Goal: Information Seeking & Learning: Check status

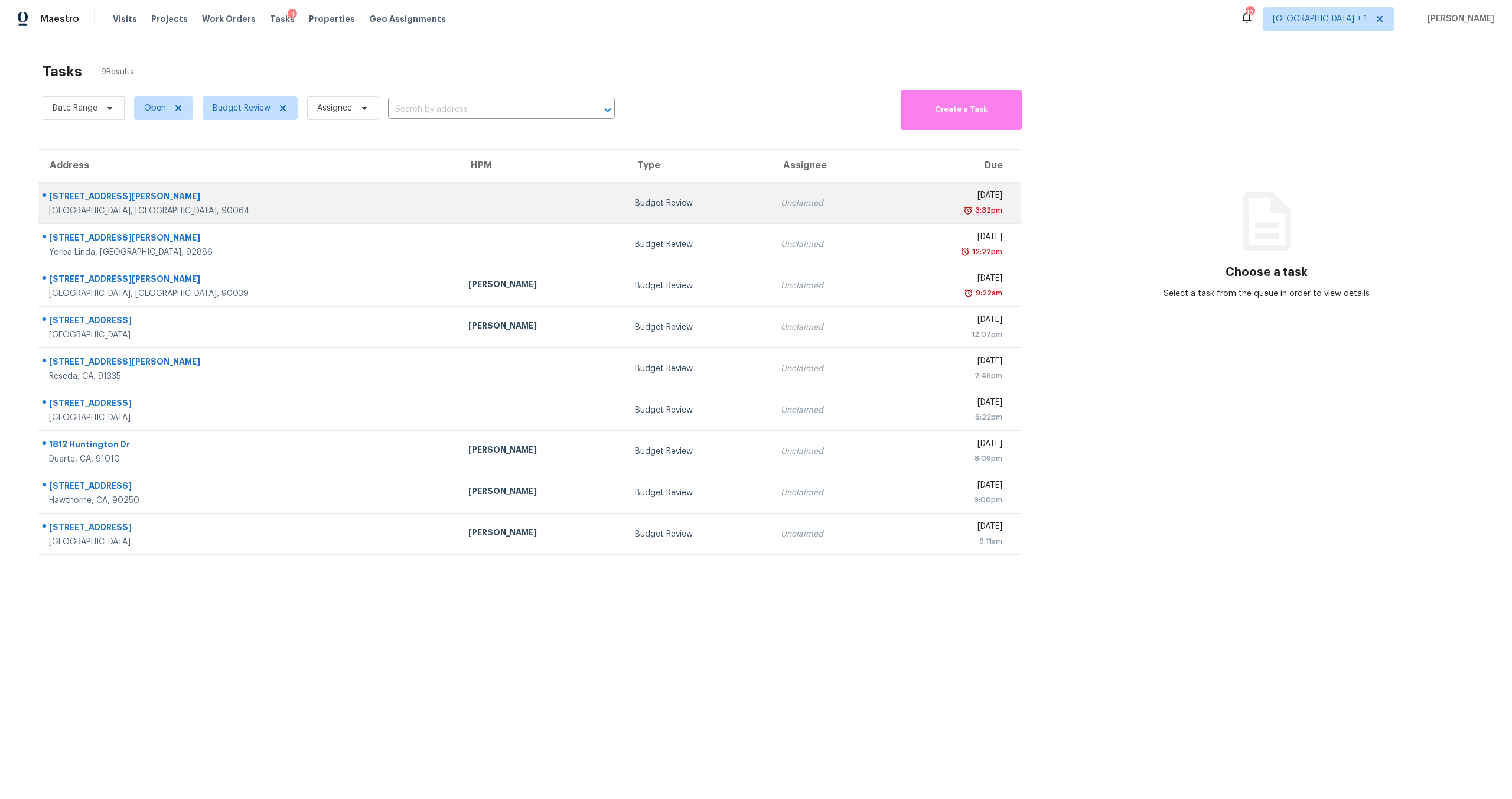
click at [640, 192] on td "Budget Review" at bounding box center [698, 203] width 146 height 42
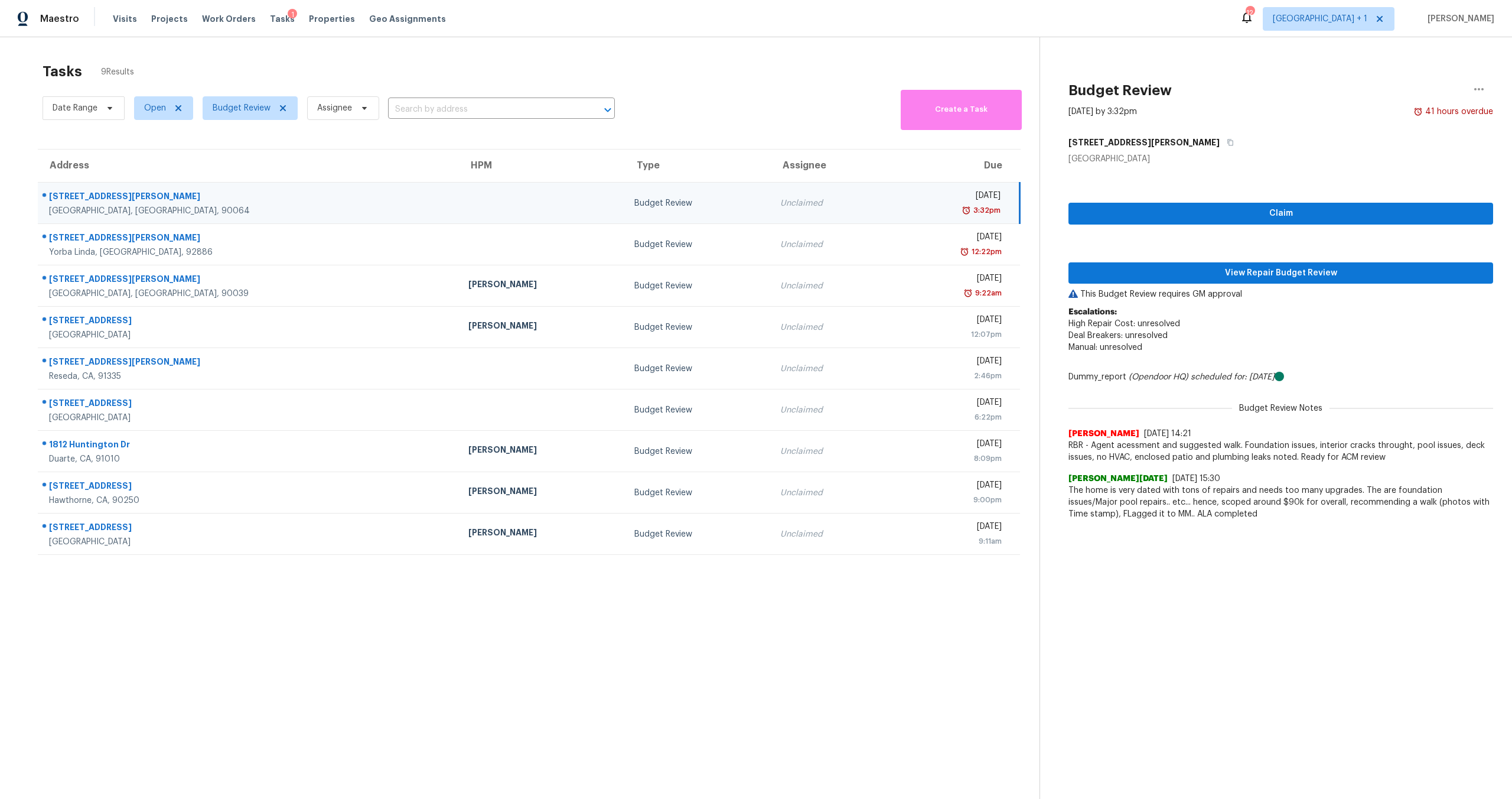
click at [1258, 455] on span "RBR - Agent acessment and suggested walk. Foundation issues, interior cracks th…" at bounding box center [1281, 451] width 425 height 23
drag, startPoint x: 1233, startPoint y: 447, endPoint x: 1421, endPoint y: 455, distance: 188.2
click at [1425, 456] on span "RBR - Agent acessment and suggested walk. Foundation issues, interior cracks th…" at bounding box center [1281, 451] width 425 height 23
drag, startPoint x: 1234, startPoint y: 445, endPoint x: 1409, endPoint y: 458, distance: 175.5
click at [1409, 458] on span "RBR - Agent acessment and suggested walk. Foundation issues, interior cracks th…" at bounding box center [1281, 451] width 425 height 23
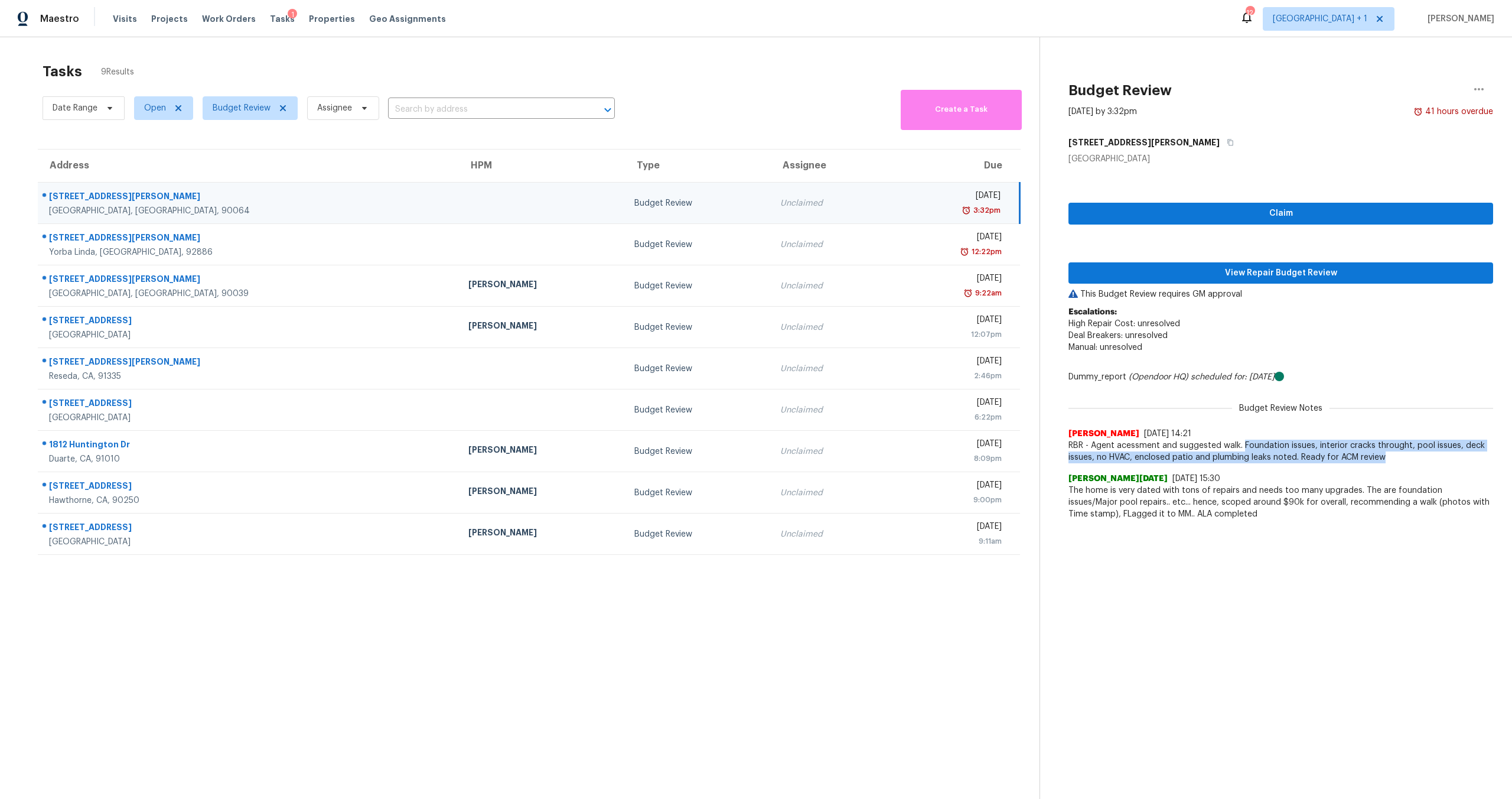
click at [1252, 443] on span "RBR - Agent acessment and suggested walk. Foundation issues, interior cracks th…" at bounding box center [1281, 451] width 425 height 23
drag, startPoint x: 1235, startPoint y: 445, endPoint x: 1264, endPoint y: 463, distance: 34.1
click at [1264, 463] on span "RBR - Agent acessment and suggested walk. Foundation issues, interior cracks th…" at bounding box center [1281, 451] width 425 height 23
copy span "Foundation issues, interior cracks throught, pool issues, deck issues, no HVAC,…"
click at [1244, 273] on span "View Repair Budget Review" at bounding box center [1281, 273] width 406 height 15
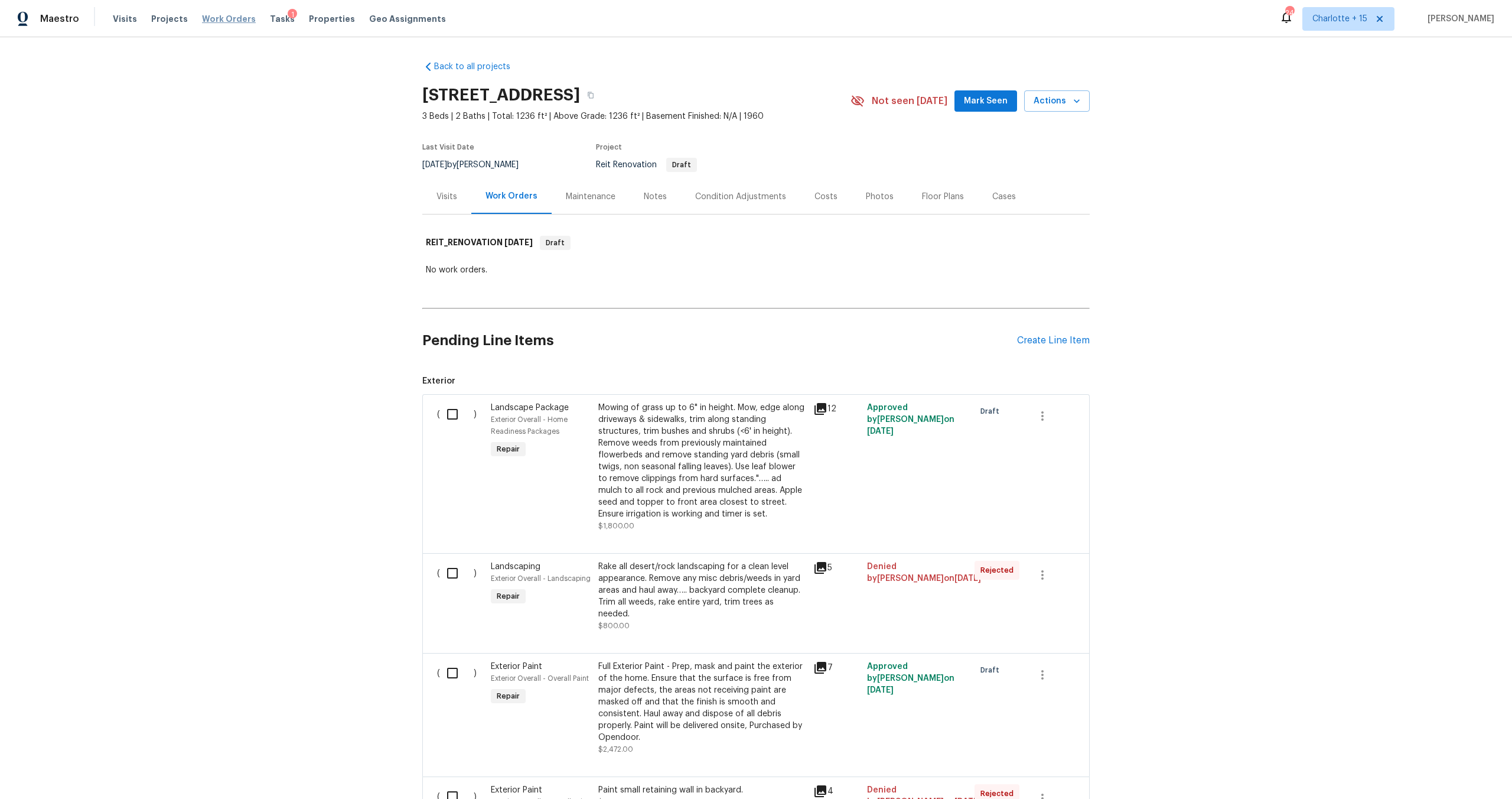
click at [224, 20] on span "Work Orders" at bounding box center [229, 19] width 54 height 12
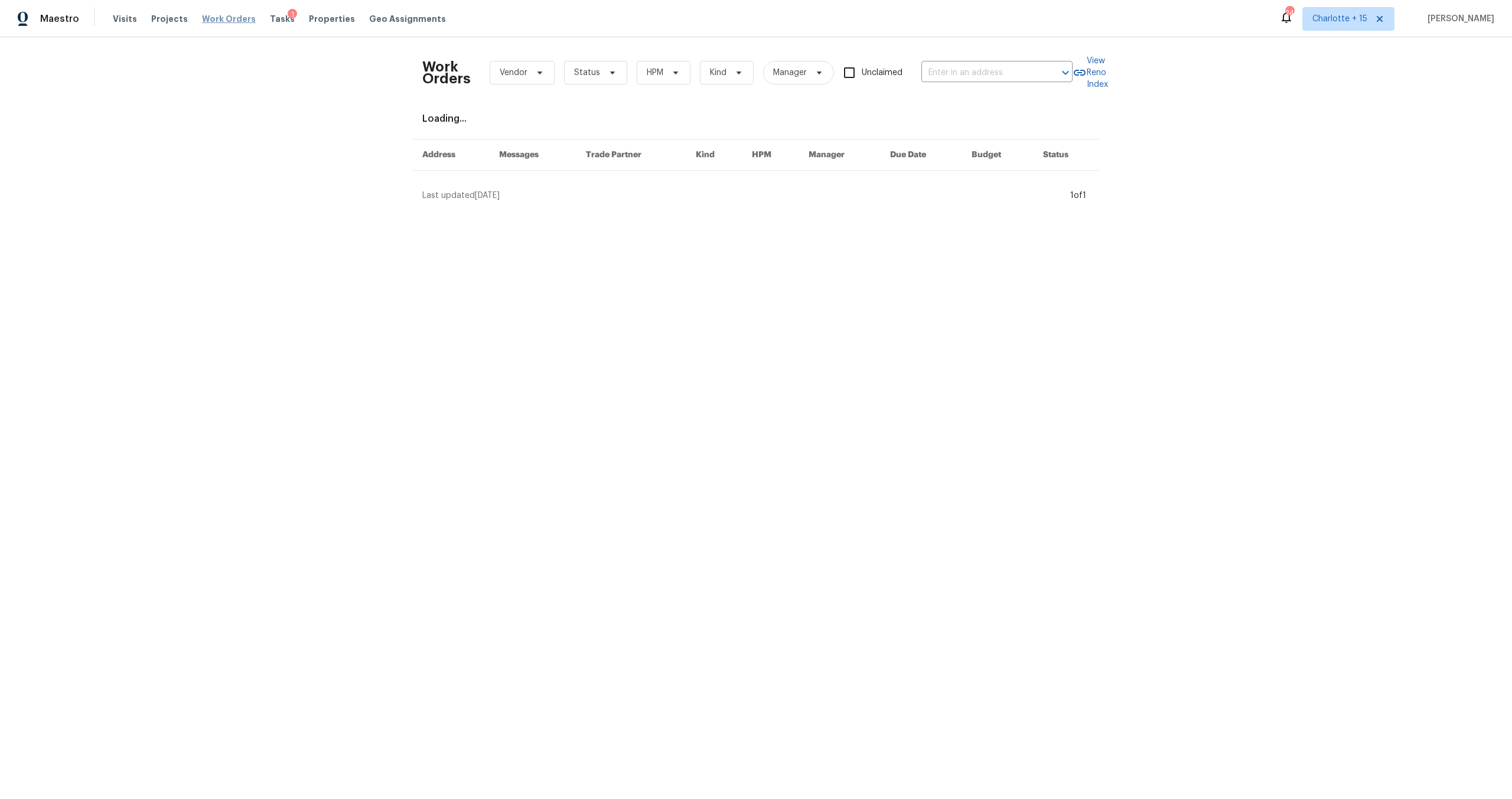
click at [217, 21] on span "Work Orders" at bounding box center [229, 19] width 54 height 12
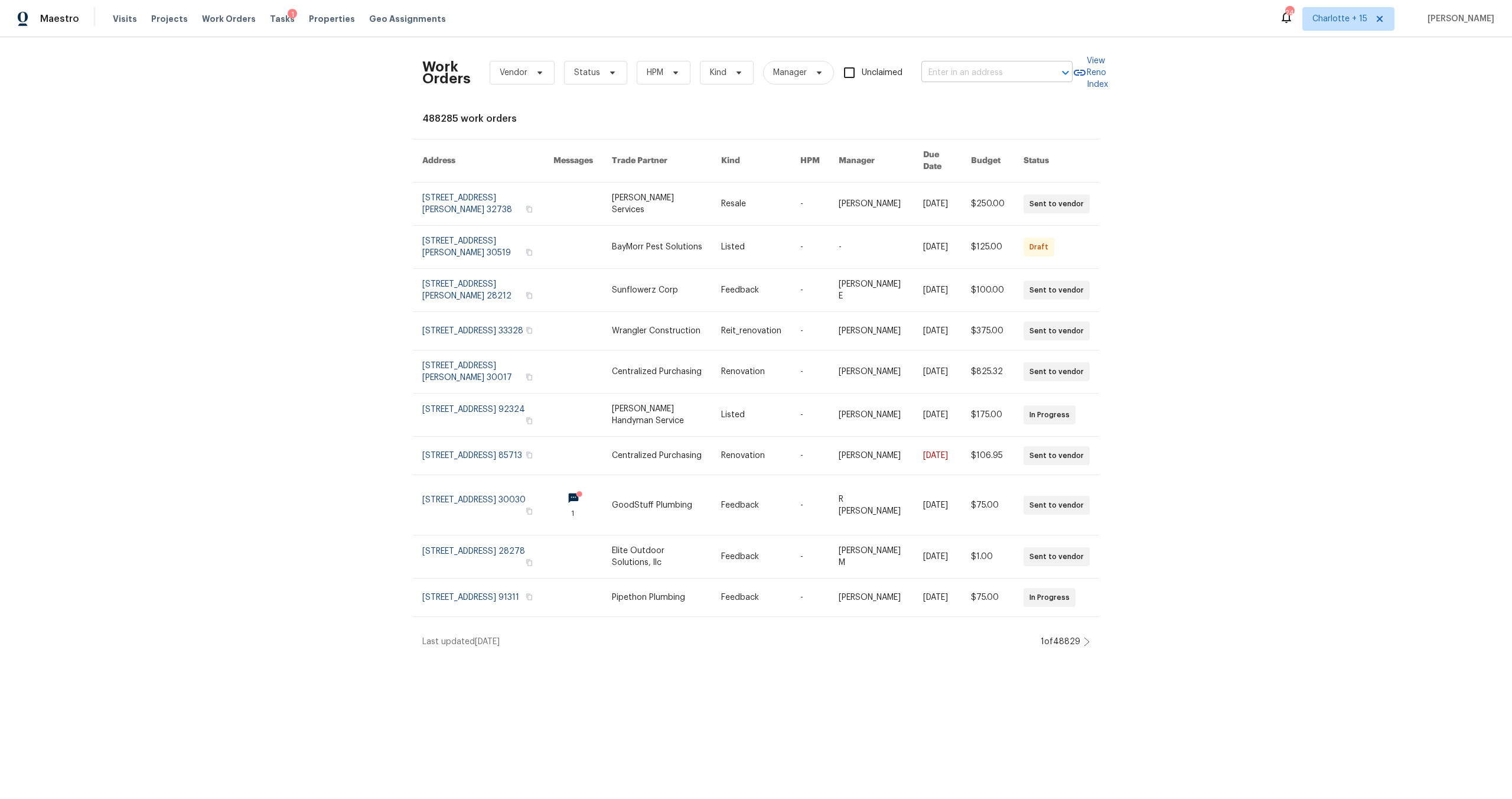
click at [981, 72] on input "text" at bounding box center [981, 73] width 119 height 18
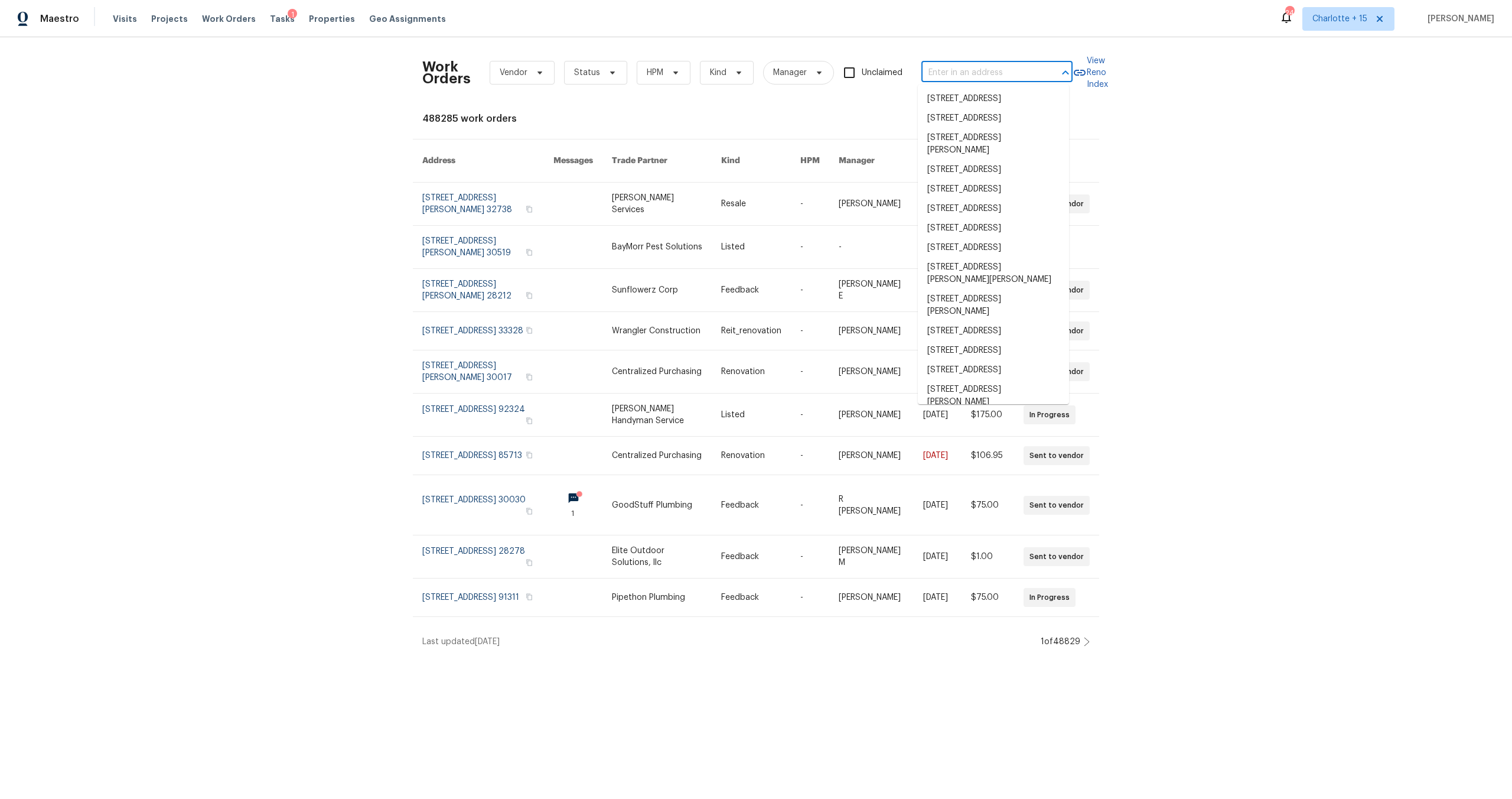
paste input "Foundation issues, interior cracks throughout, pool issues, deck issues."
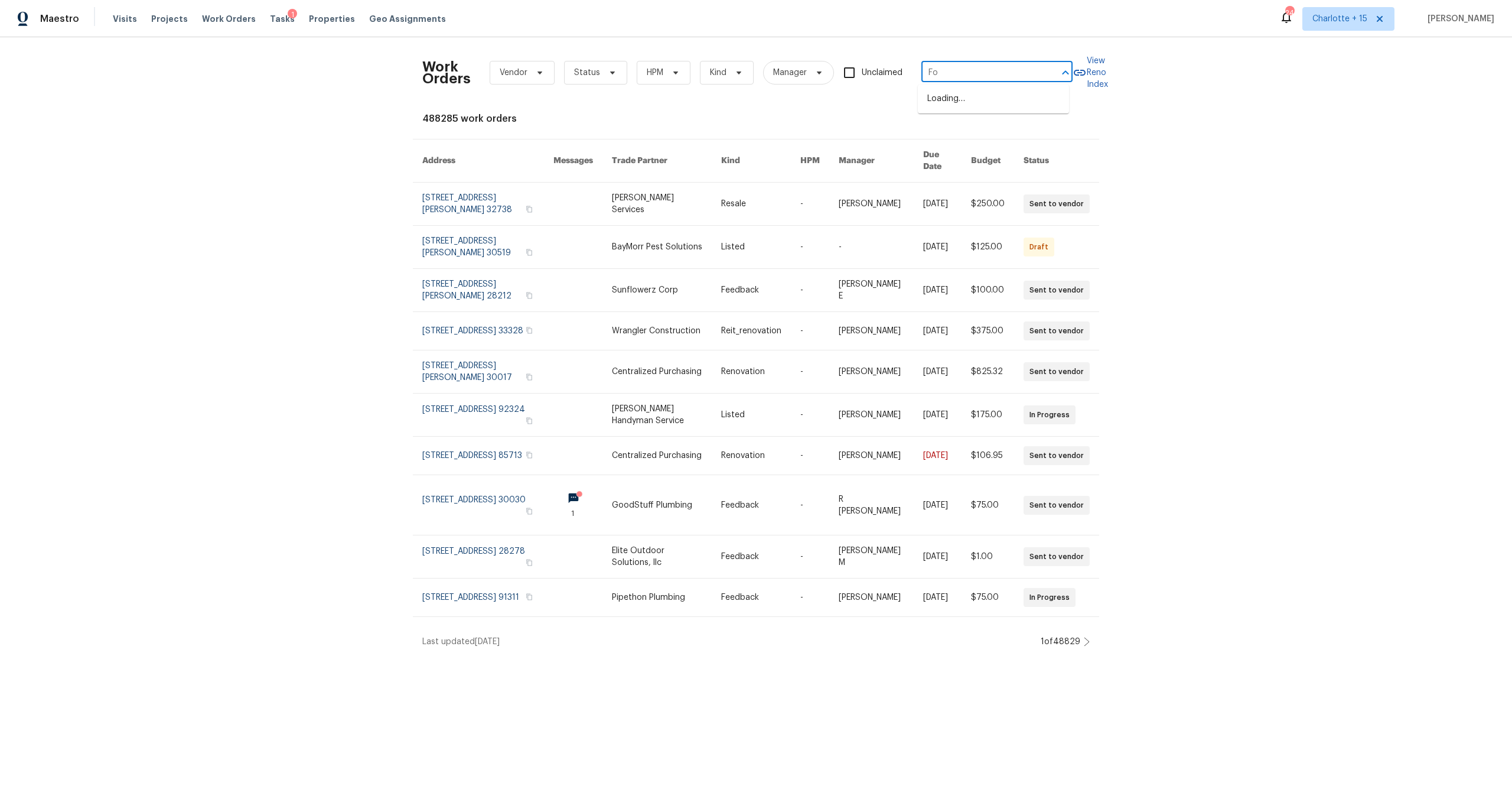
type input "F"
click at [225, 163] on div "Work Orders Vendor Status HPM Kind Manager Unclaimed ​ View Reno Index 488285 w…" at bounding box center [756, 347] width 1512 height 620
click at [171, 17] on span "Projects" at bounding box center [169, 19] width 37 height 12
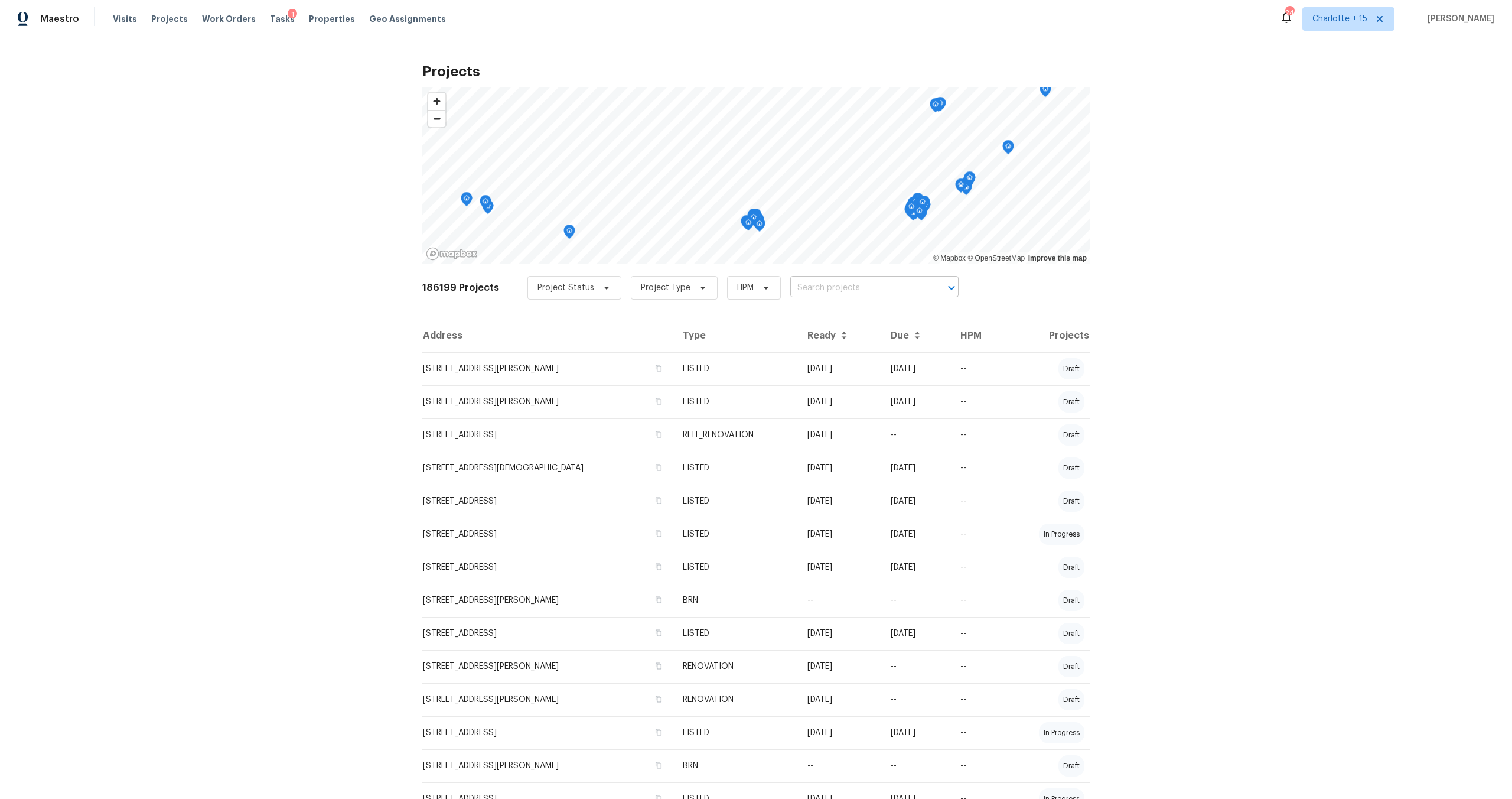
click at [803, 285] on input "text" at bounding box center [858, 288] width 135 height 18
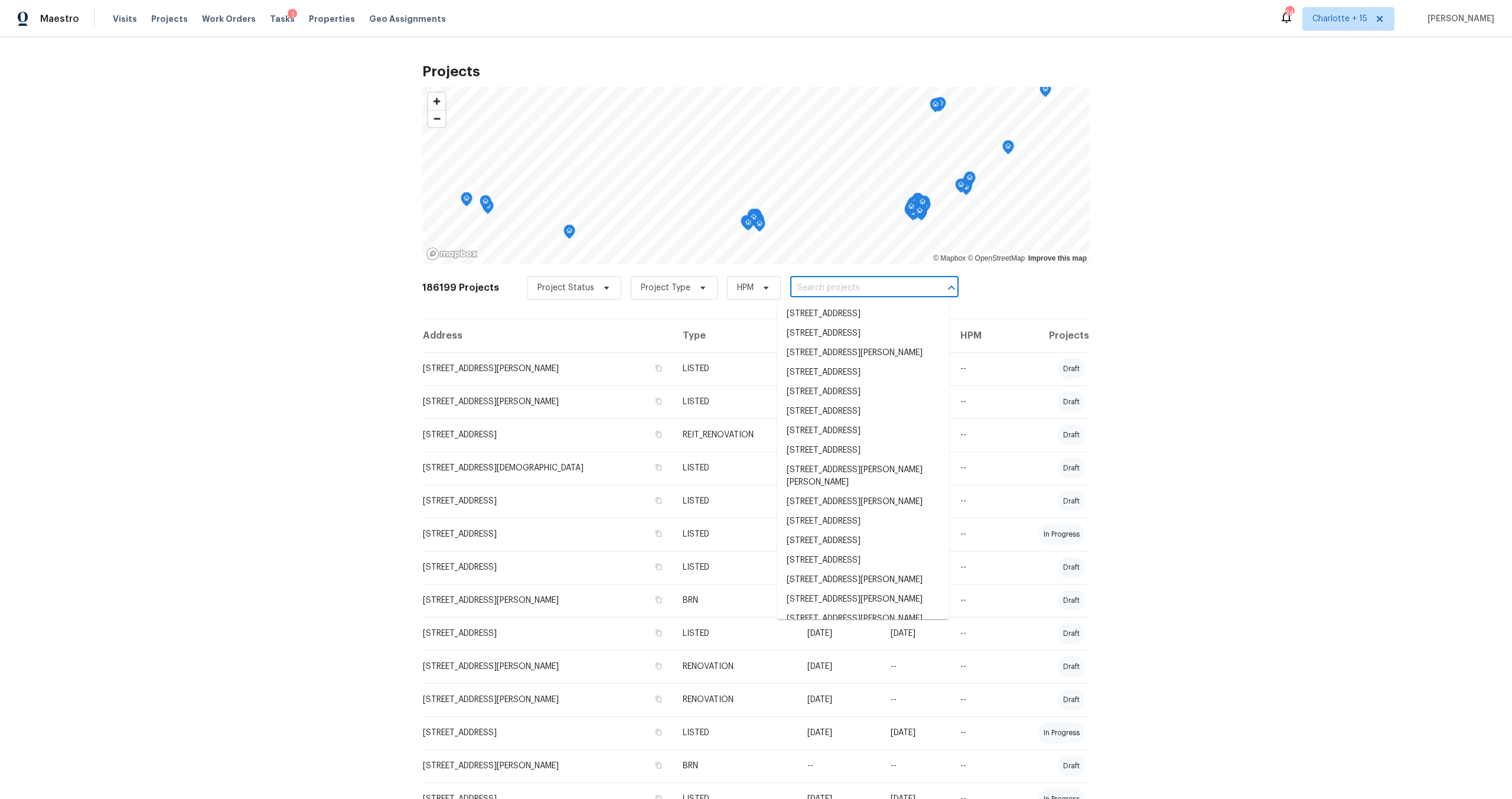
paste input "Foundation issues, interior cracks throughout, pool issues, deck issues."
type input "Foundation issues, interior cracks throughout, pool issues, deck issues."
click at [1403, 240] on div "Projects © Mapbox © OpenStreetMap Improve this map 186199 Projects Project Stat…" at bounding box center [756, 418] width 1512 height 762
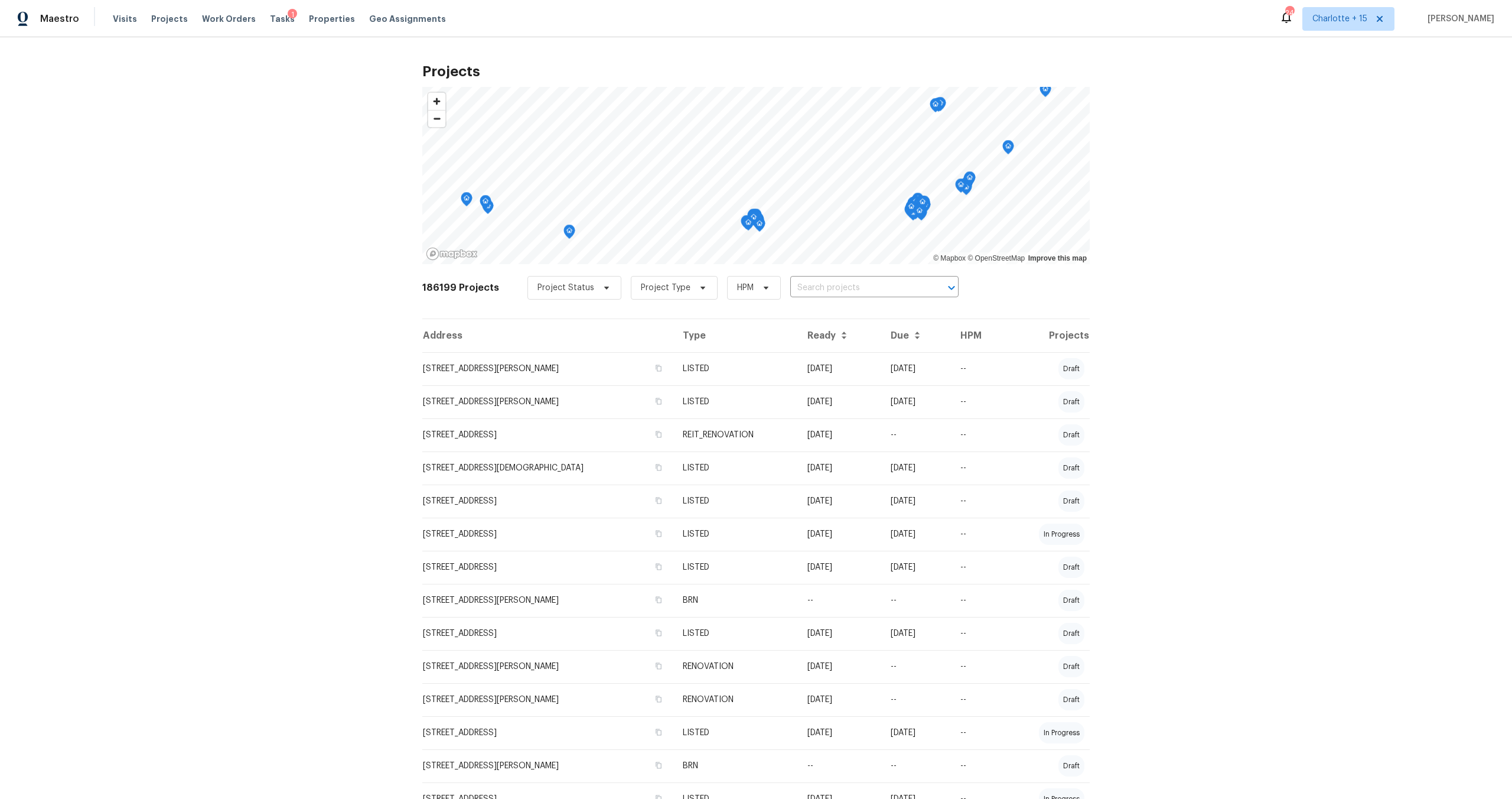
click at [248, 216] on div "Projects © Mapbox © OpenStreetMap Improve this map 186199 Projects Project Stat…" at bounding box center [756, 418] width 1512 height 762
click at [248, 193] on div "Projects © Mapbox © OpenStreetMap Improve this map 186199 Projects Project Stat…" at bounding box center [756, 418] width 1512 height 762
click at [1211, 177] on div "Projects © Mapbox © OpenStreetMap Improve this map 186199 Projects Project Stat…" at bounding box center [756, 418] width 1512 height 762
click at [173, 267] on div "Projects © Mapbox © OpenStreetMap Improve this map 186199 Projects Project Stat…" at bounding box center [756, 418] width 1512 height 762
click at [167, 19] on span "Projects" at bounding box center [169, 19] width 37 height 12
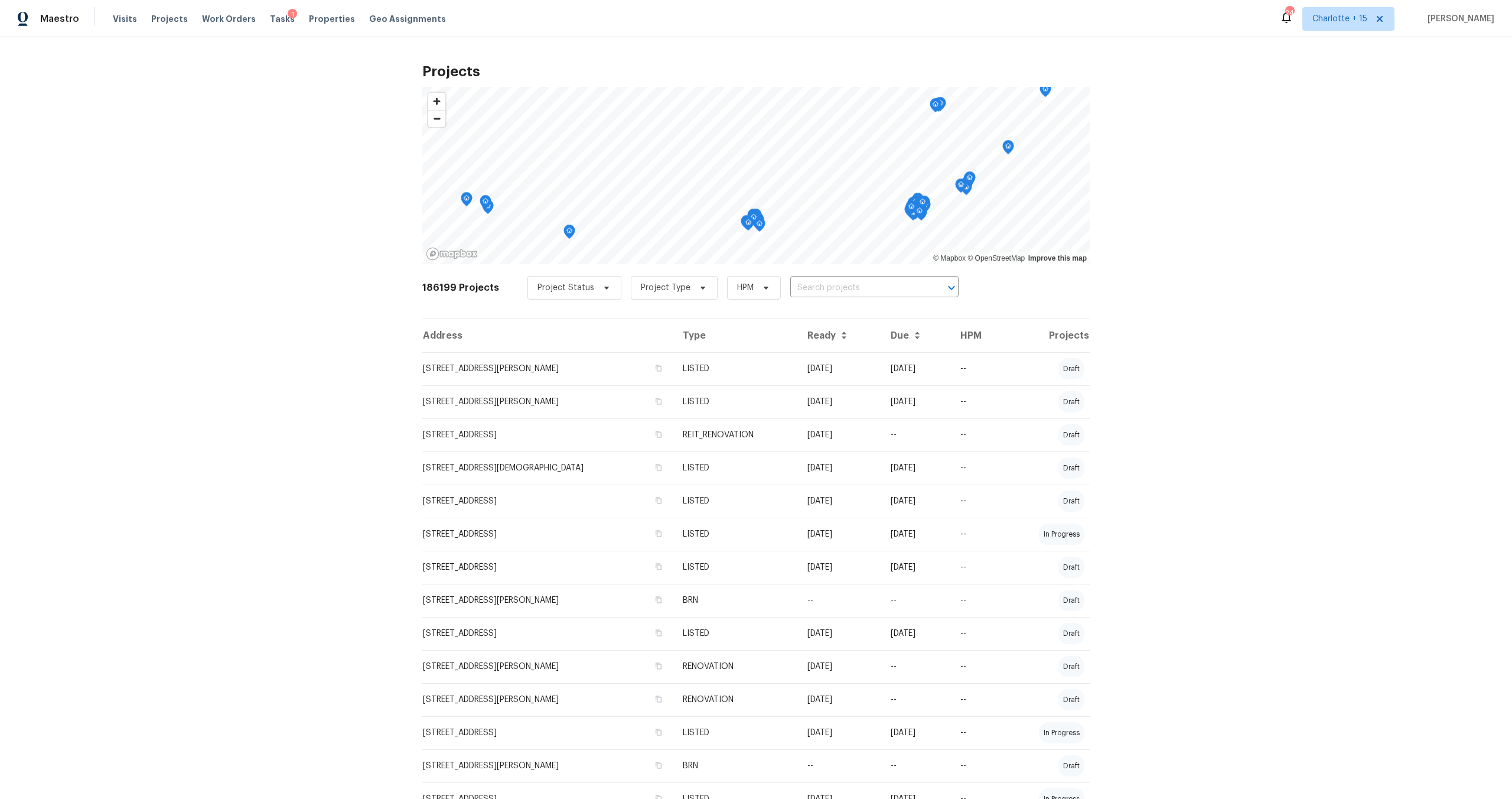
click at [802, 278] on div "Project Status Project Type HPM ​" at bounding box center [743, 287] width 431 height 23
click at [800, 287] on input "text" at bounding box center [858, 288] width 135 height 18
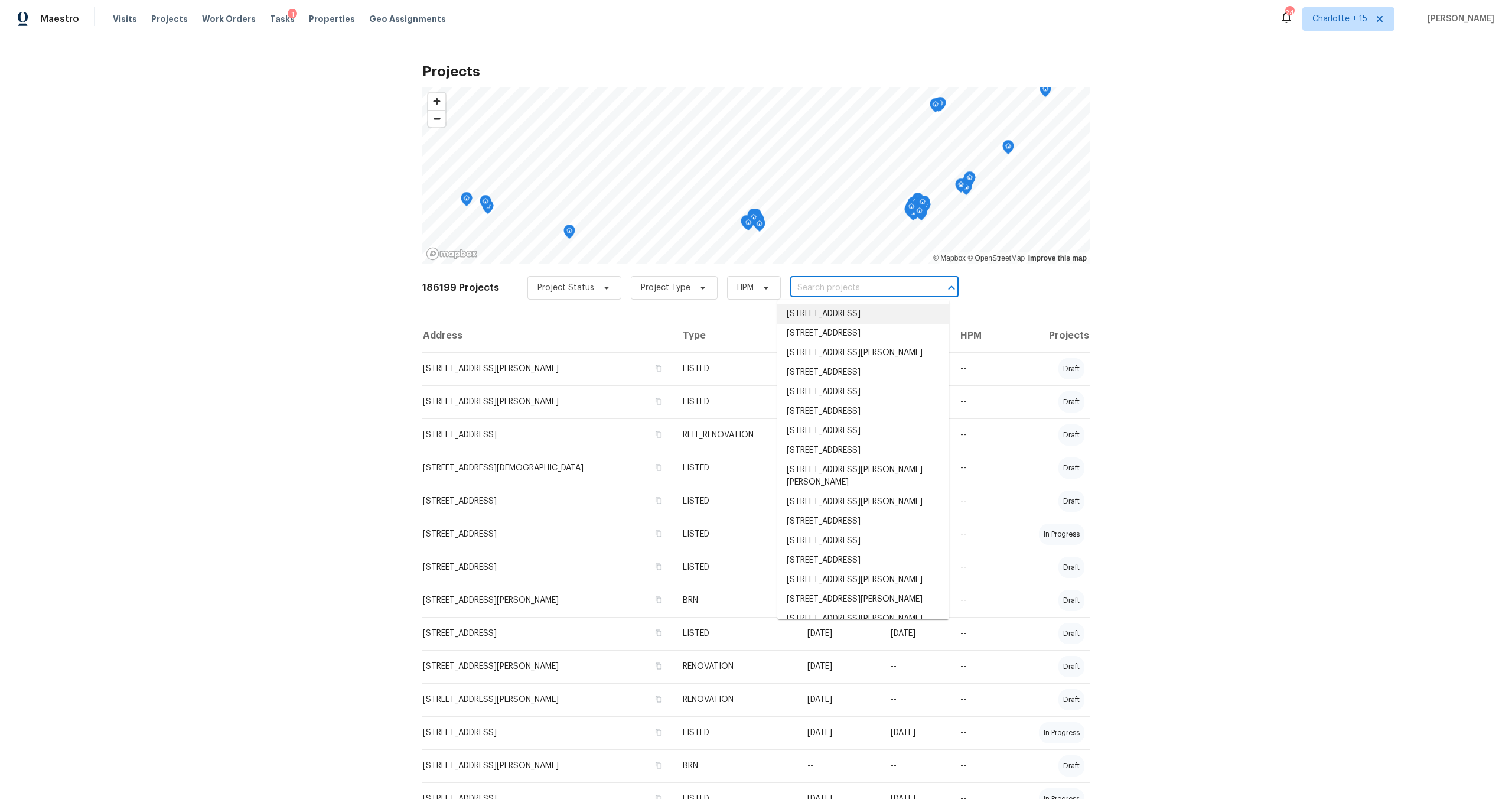
paste input "2243 Avenida Del Diablo, Escondido, CA 92029"
type input "2243 Avenida Del Diablo, Escondido, CA 92029"
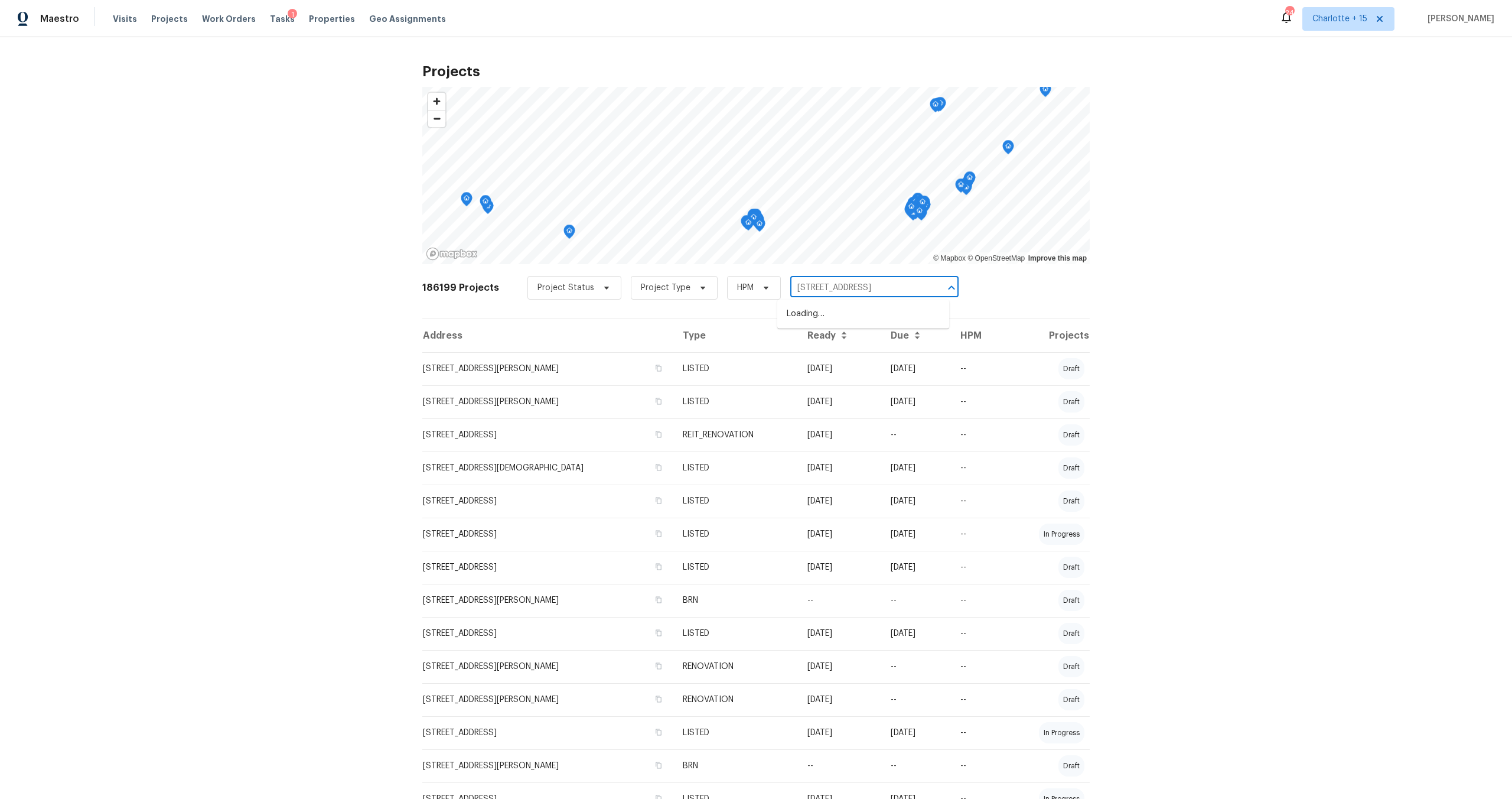
scroll to position [0, 51]
click at [814, 307] on li "2243 Avenida Del Diablo, Escondido, CA 92029" at bounding box center [864, 314] width 172 height 20
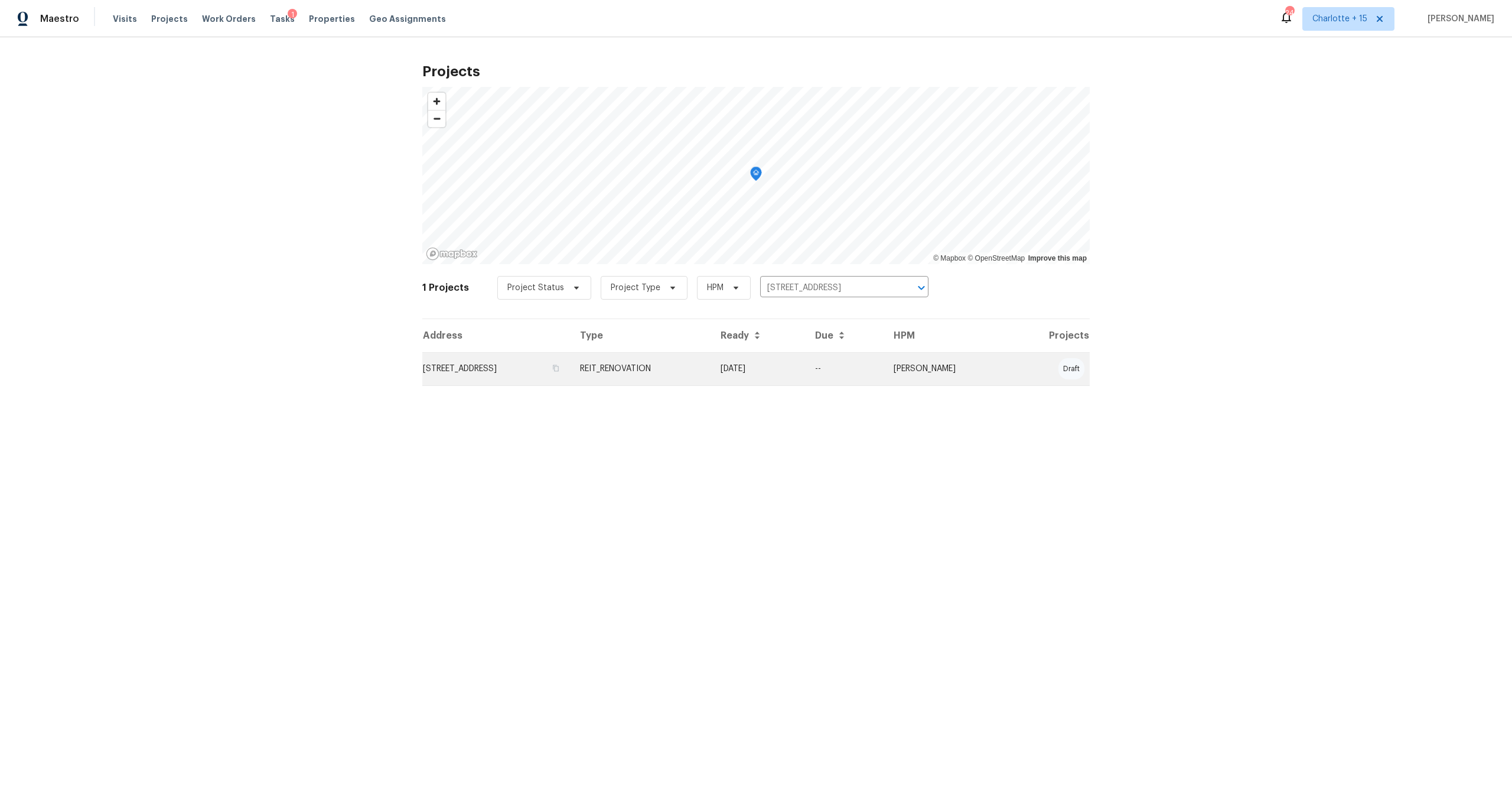
click at [500, 372] on td "2243 Avenida Del Diablo, Escondido, CA 92029" at bounding box center [497, 369] width 148 height 33
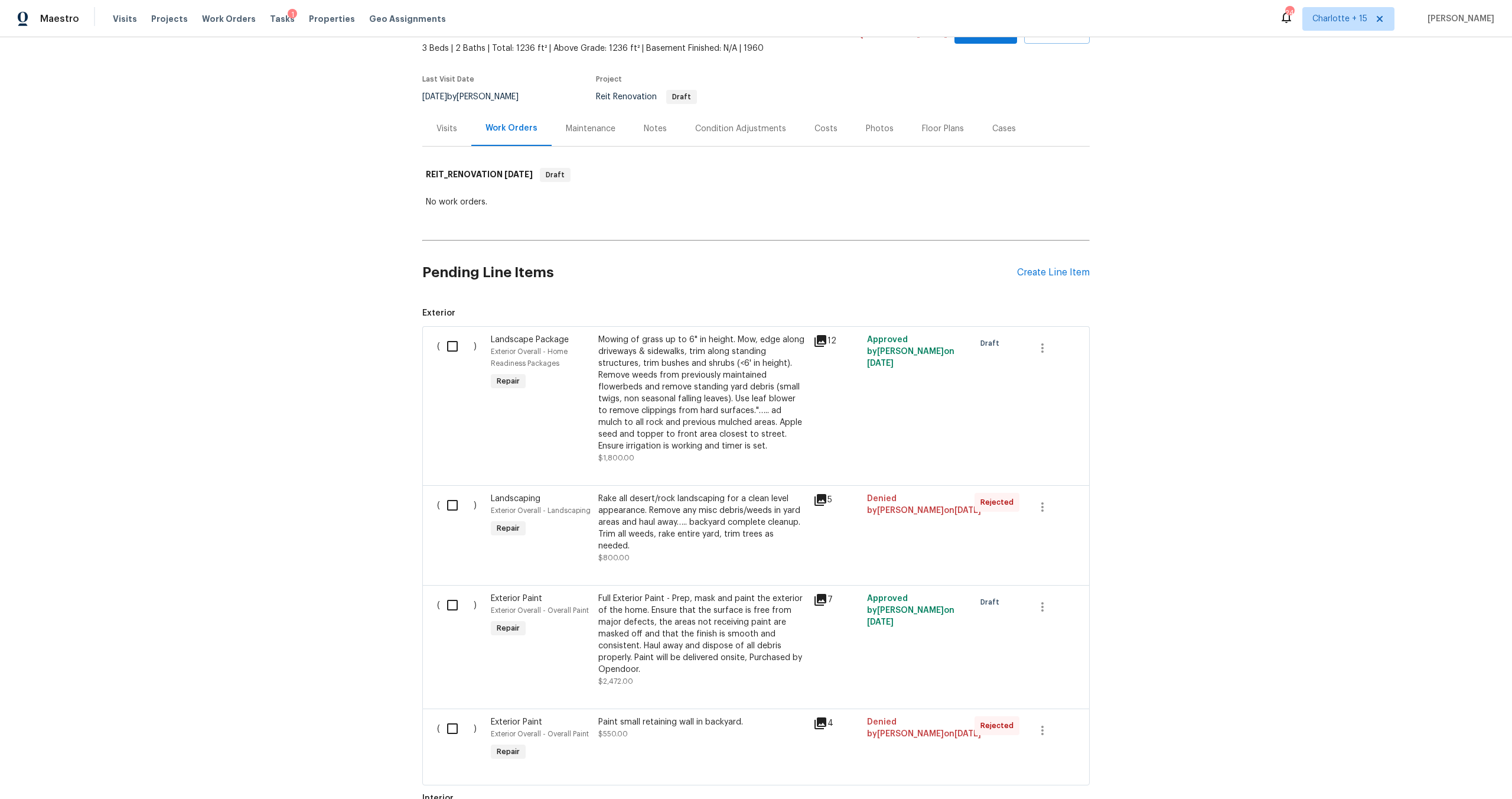
scroll to position [76, 0]
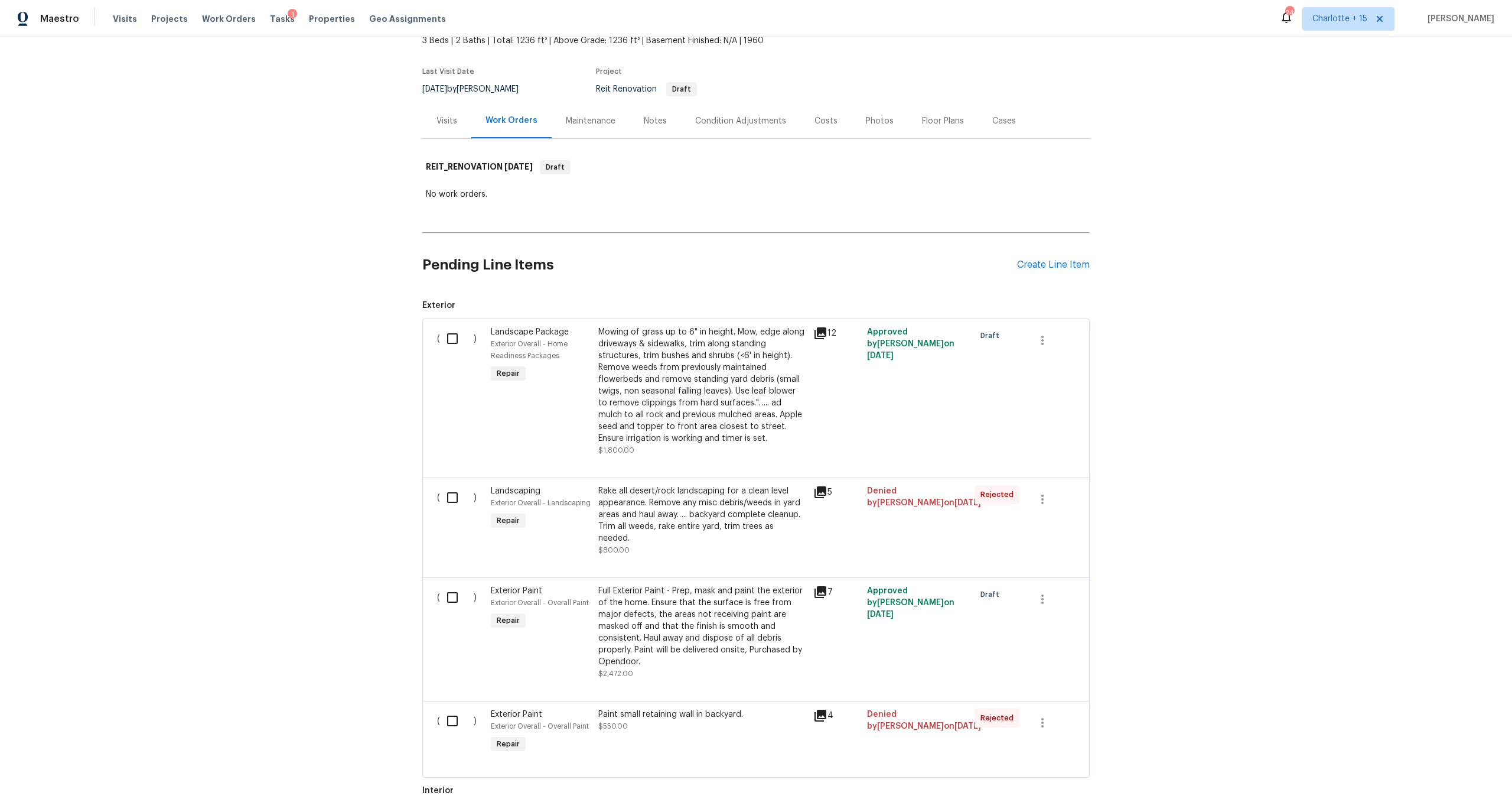
click at [825, 332] on div "12" at bounding box center [837, 333] width 47 height 14
click at [821, 332] on icon at bounding box center [821, 334] width 12 height 12
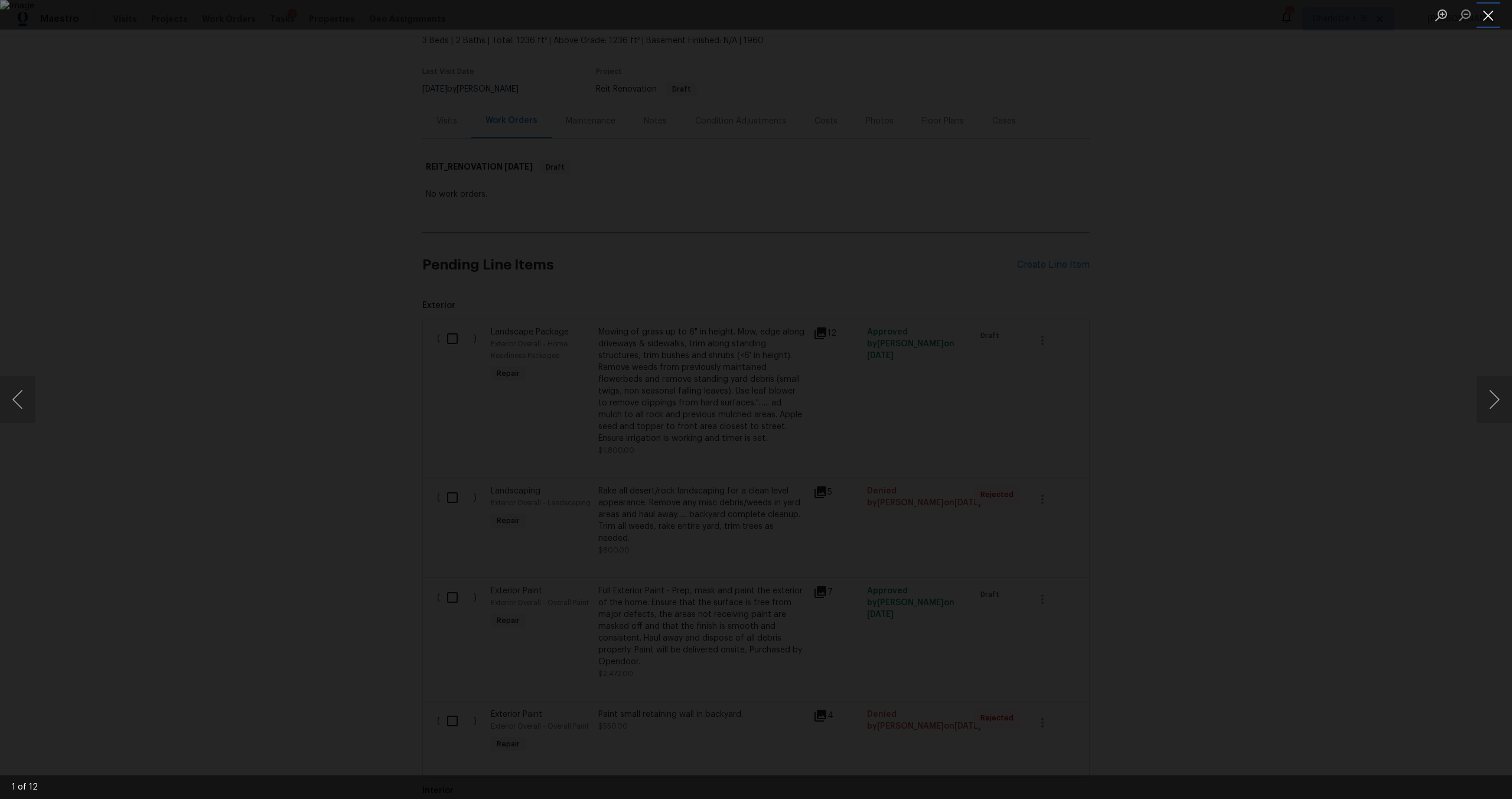
click at [1485, 23] on button "Close lightbox" at bounding box center [1489, 14] width 23 height 20
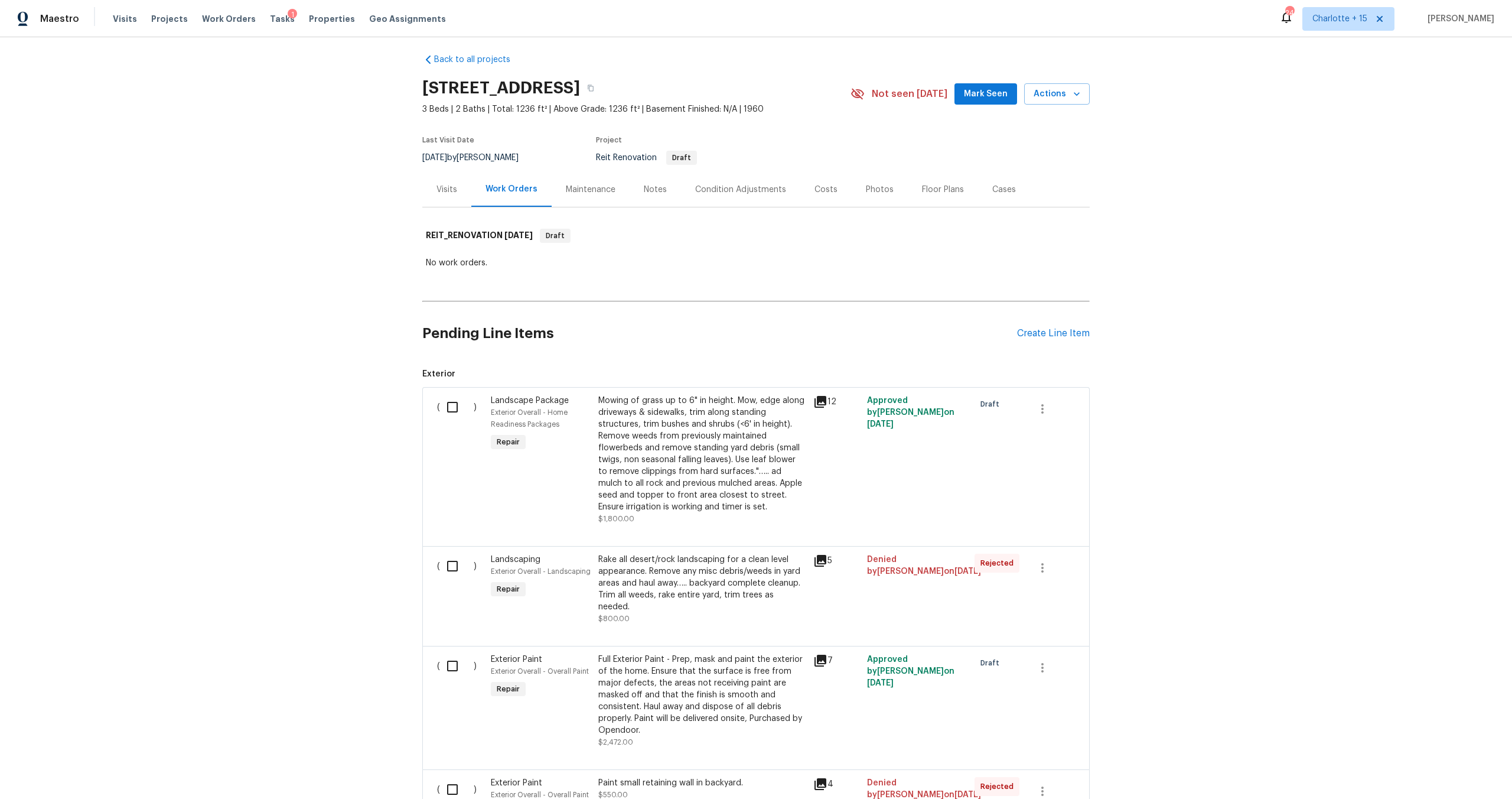
scroll to position [0, 0]
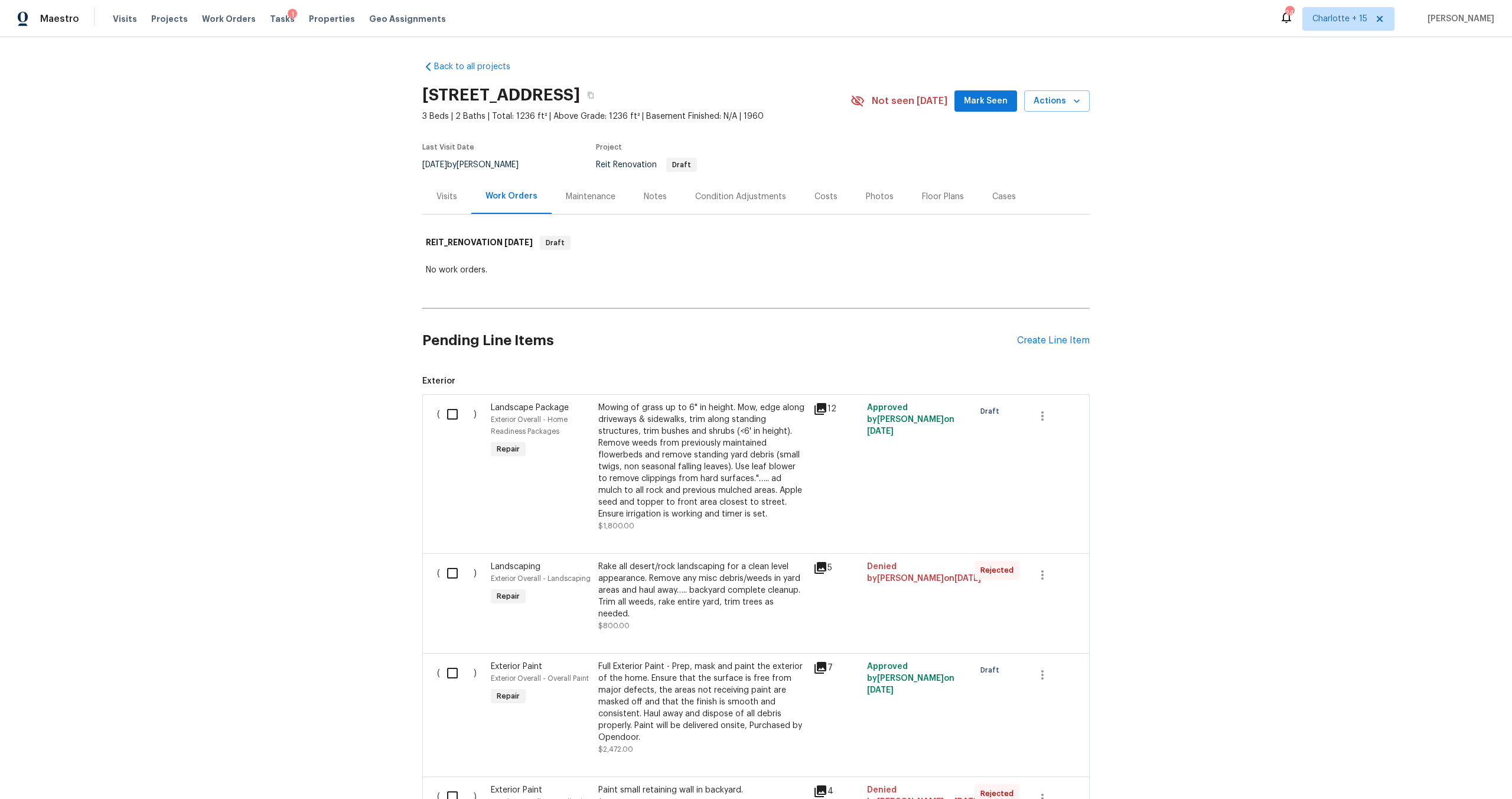
click at [1255, 313] on div "Back to all projects 2243 Avenida Del Diablo, Escondido, CA 92029 3 Beds | 2 Ba…" at bounding box center [756, 418] width 1512 height 762
click at [767, 267] on div "No work orders." at bounding box center [756, 270] width 661 height 12
click at [1345, 282] on div "Back to all projects 2243 Avenida Del Diablo, Escondido, CA 92029 3 Beds | 2 Ba…" at bounding box center [756, 418] width 1512 height 762
click at [821, 199] on div "Costs" at bounding box center [826, 197] width 23 height 12
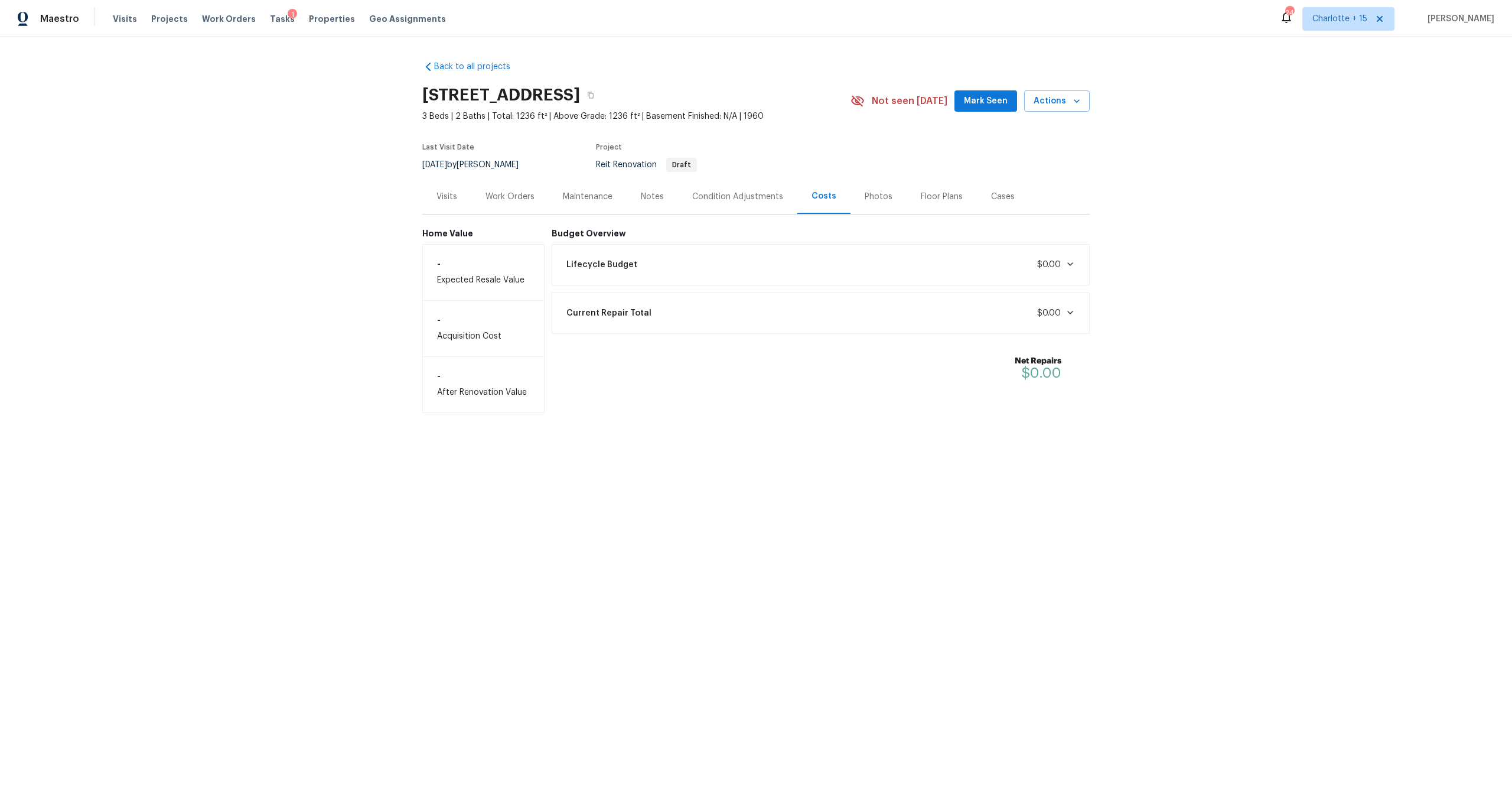
click at [500, 199] on div "Work Orders" at bounding box center [510, 197] width 49 height 12
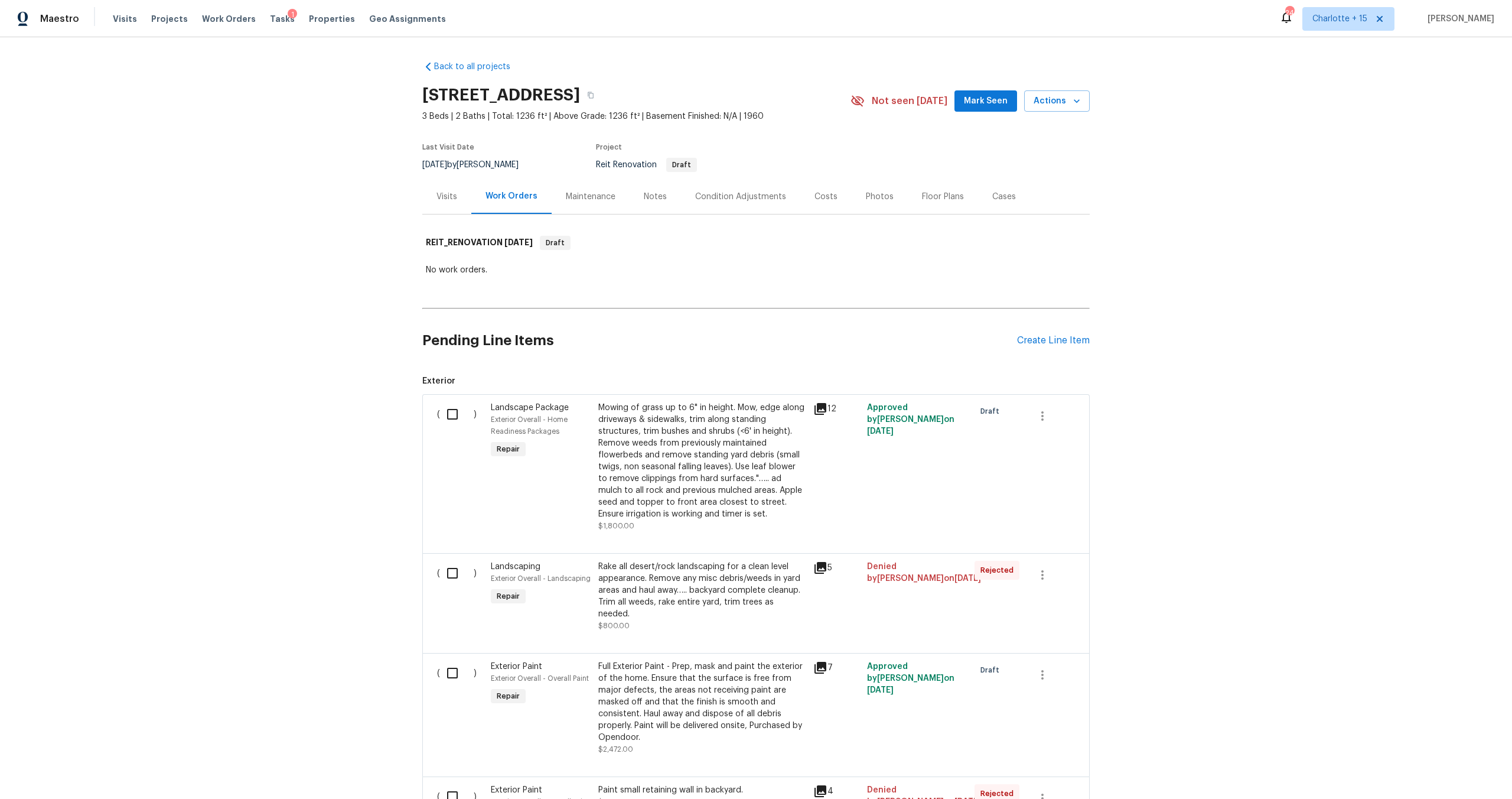
click at [760, 268] on div "No work orders." at bounding box center [756, 270] width 661 height 12
click at [1355, 298] on div "Back to all projects 2243 Avenida Del Diablo, Escondido, CA 92029 3 Beds | 2 Ba…" at bounding box center [756, 418] width 1512 height 762
click at [1287, 347] on div "Back to all projects 2243 Avenida Del Diablo, Escondido, CA 92029 3 Beds | 2 Ba…" at bounding box center [756, 418] width 1512 height 762
click at [1262, 515] on div "Back to all projects 2243 Avenida Del Diablo, Escondido, CA 92029 3 Beds | 2 Ba…" at bounding box center [756, 418] width 1512 height 762
click at [243, 392] on div "Back to all projects 2243 Avenida Del Diablo, Escondido, CA 92029 3 Beds | 2 Ba…" at bounding box center [756, 418] width 1512 height 762
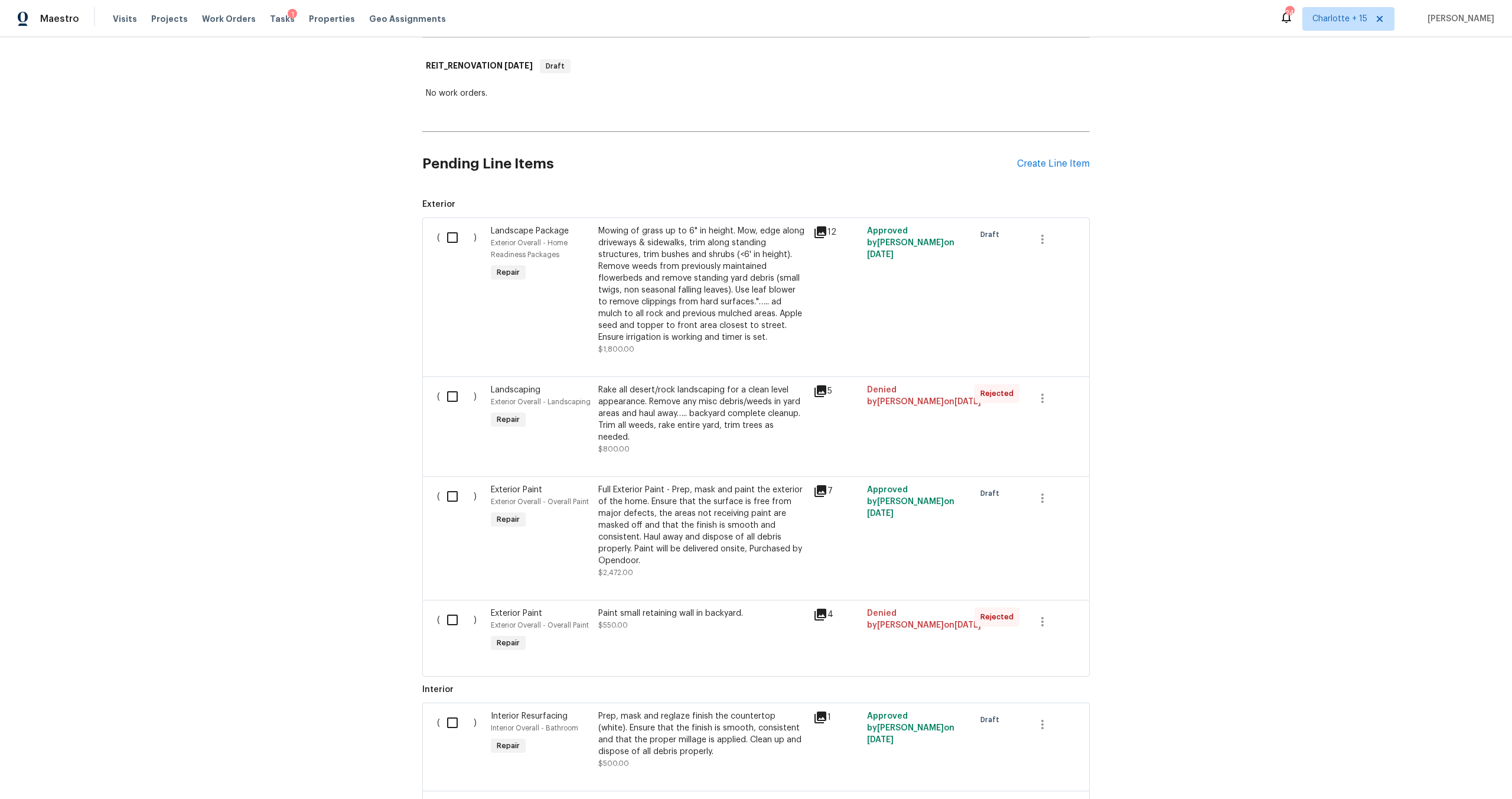
scroll to position [143, 0]
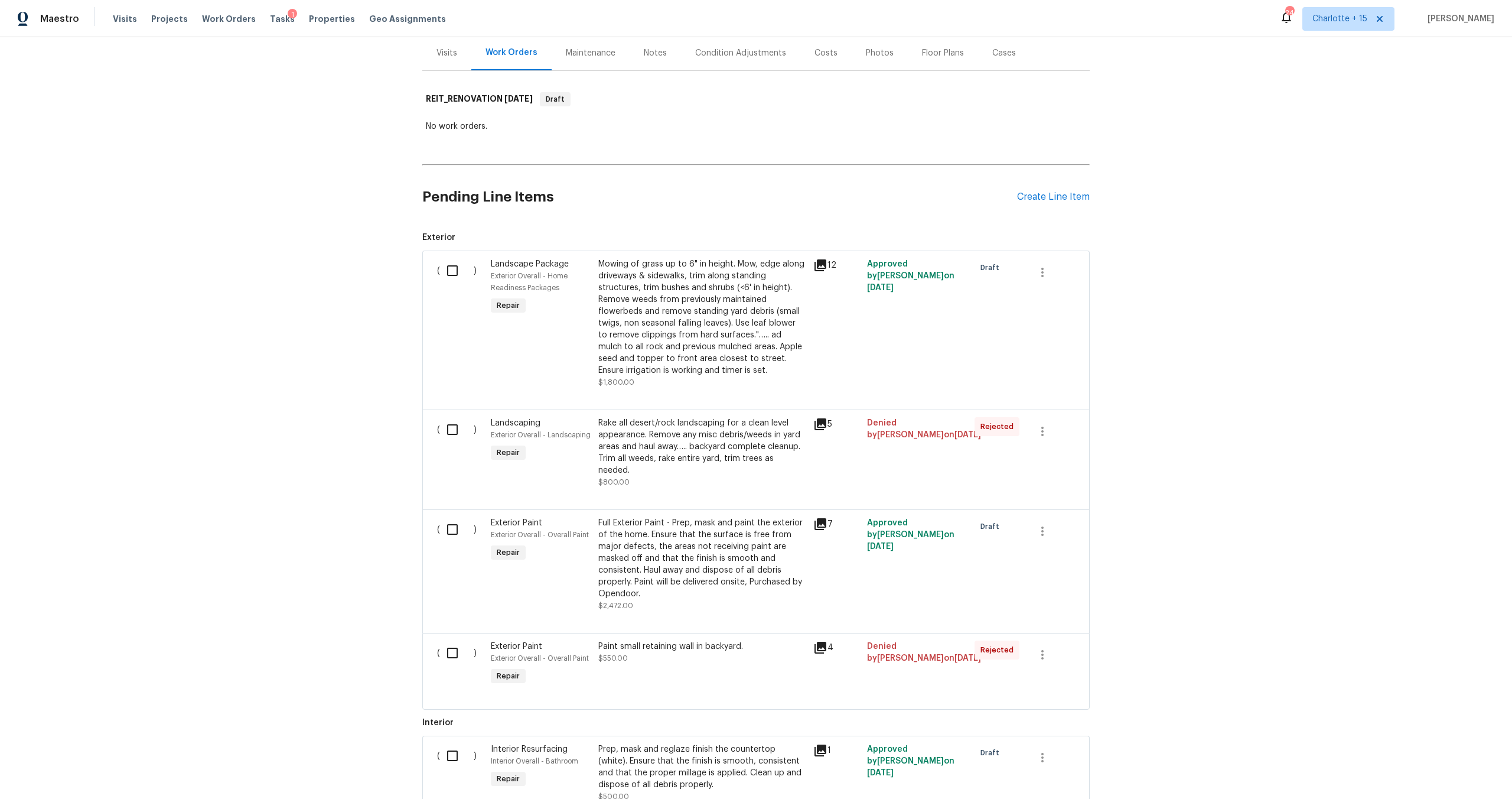
click at [304, 319] on div "Back to all projects 2243 Avenida Del Diablo, Escondido, CA 92029 3 Beds | 2 Ba…" at bounding box center [756, 418] width 1512 height 762
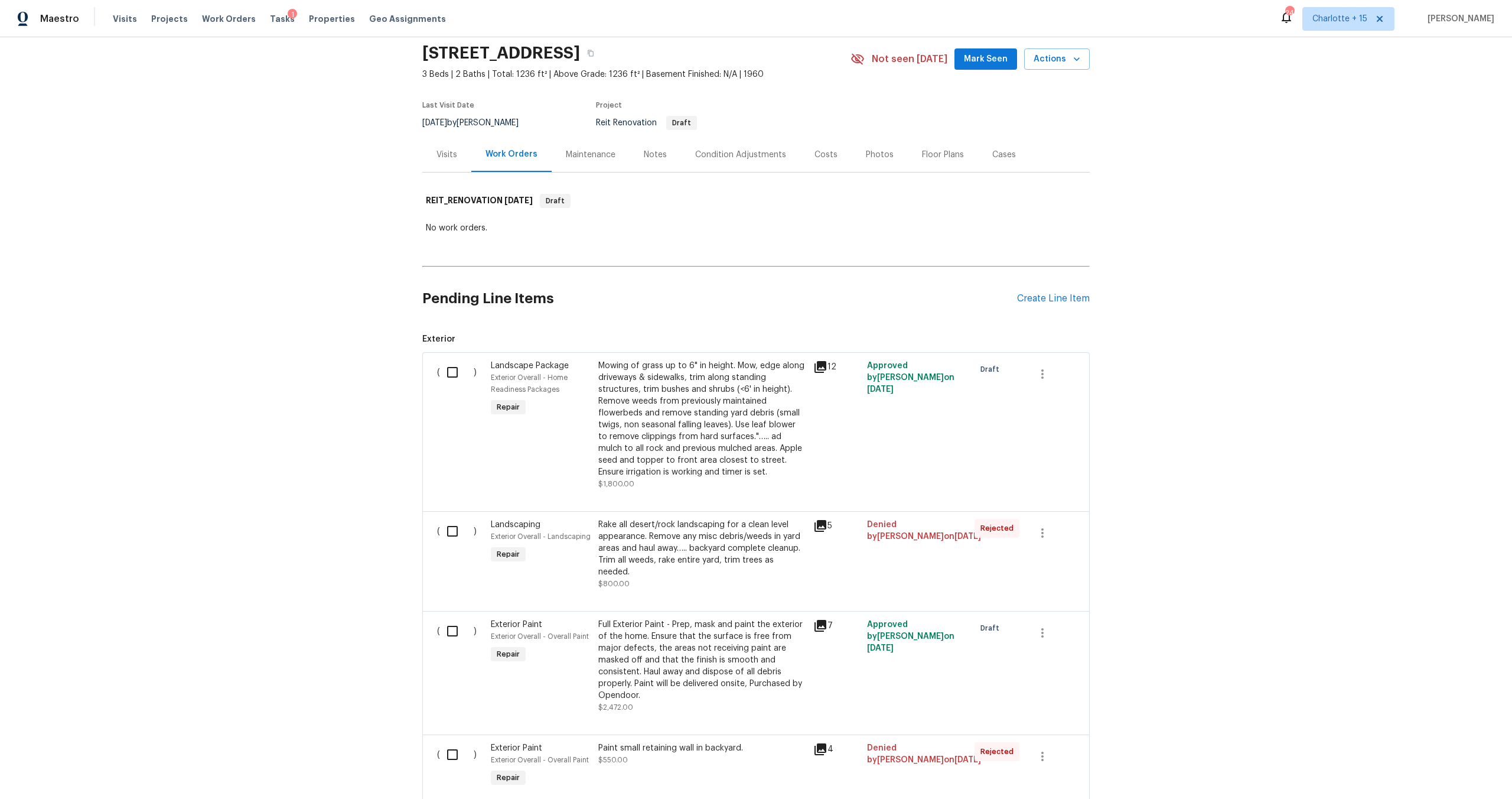
scroll to position [88, 0]
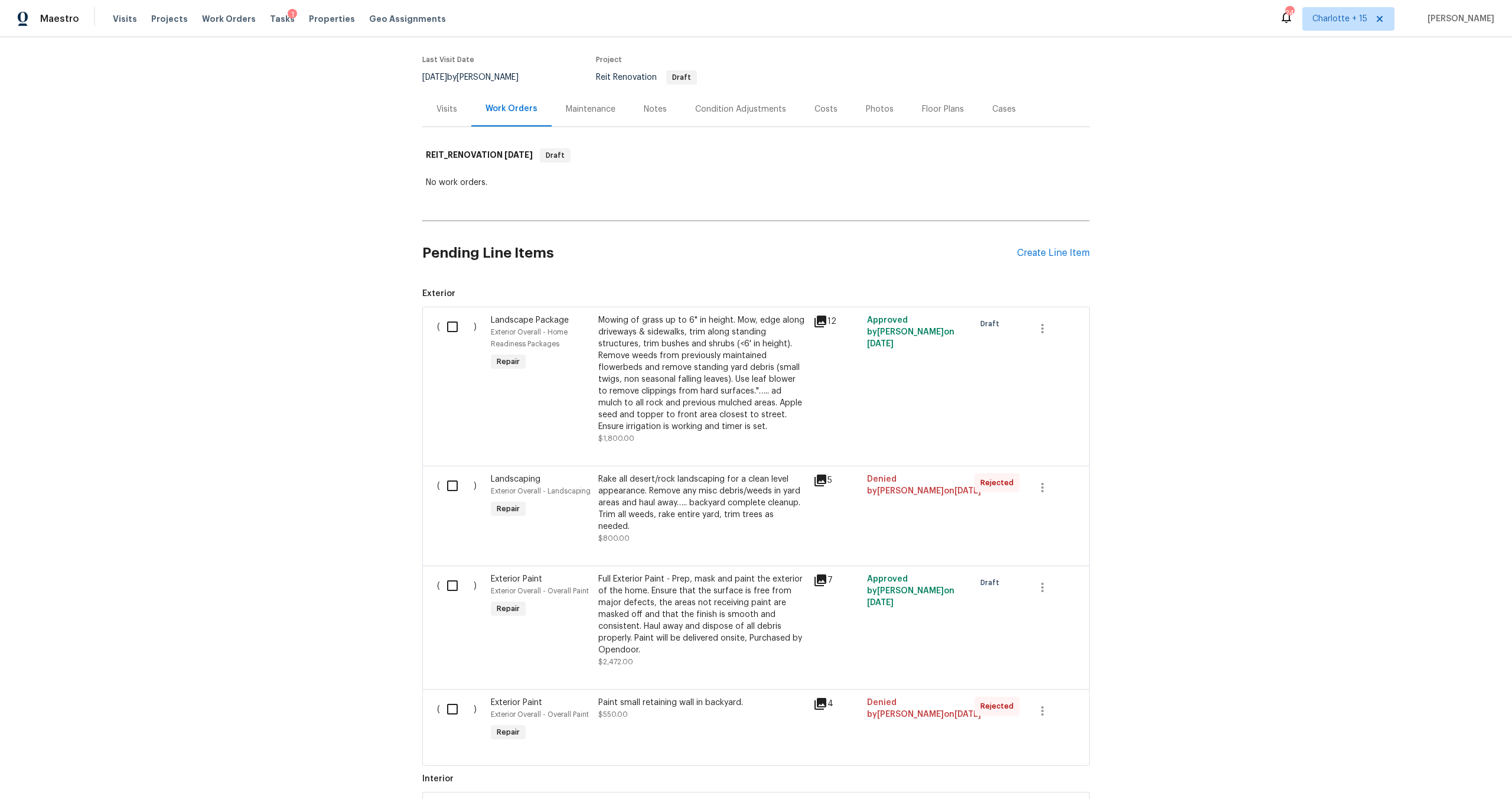
click at [1244, 276] on div "Back to all projects 2243 Avenida Del Diablo, Escondido, CA 92029 3 Beds | 2 Ba…" at bounding box center [756, 418] width 1512 height 762
click at [1280, 454] on div "Back to all projects 2243 Avenida Del Diablo, Escondido, CA 92029 3 Beds | 2 Ba…" at bounding box center [756, 418] width 1512 height 762
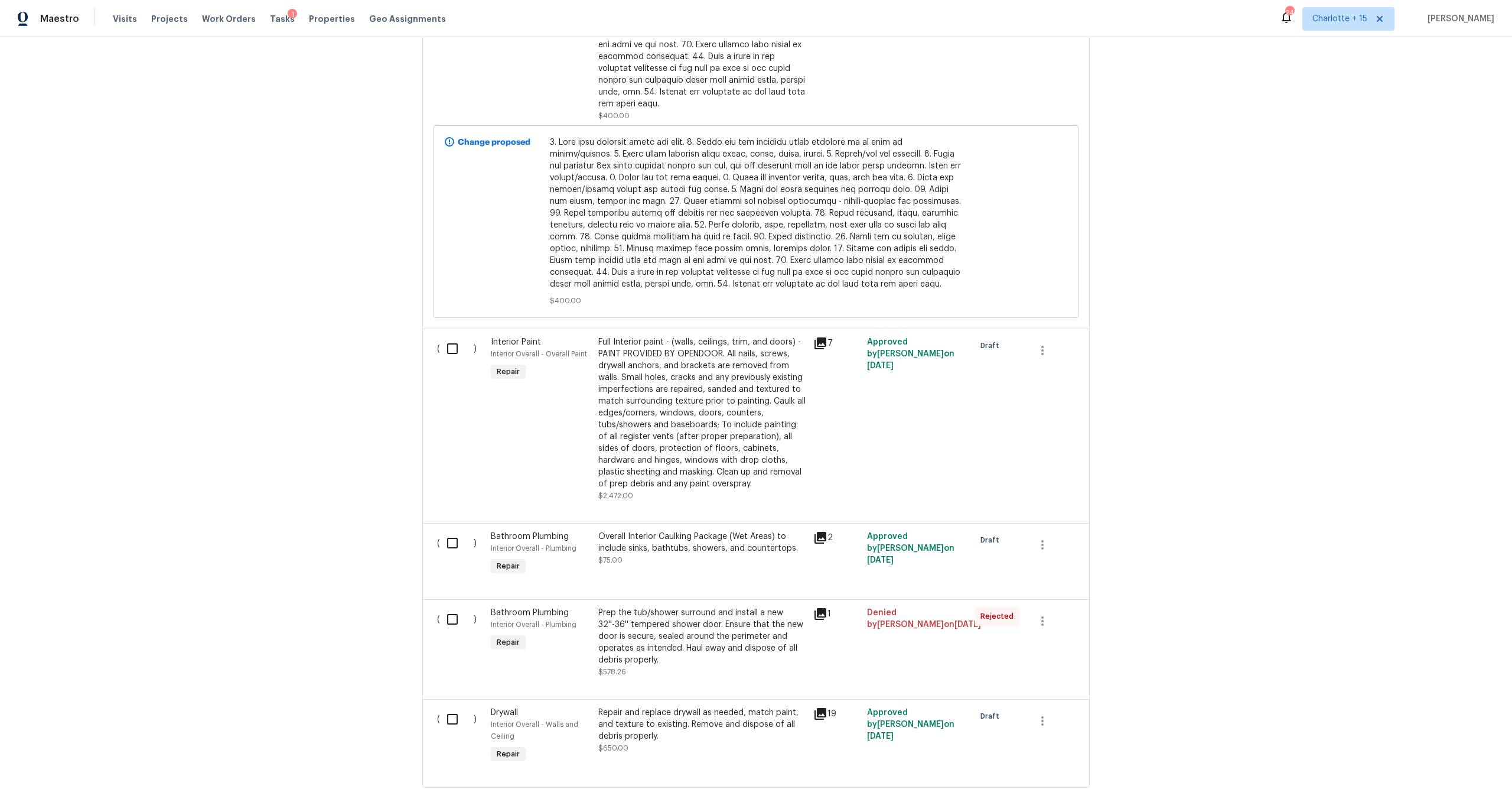
scroll to position [1619, 0]
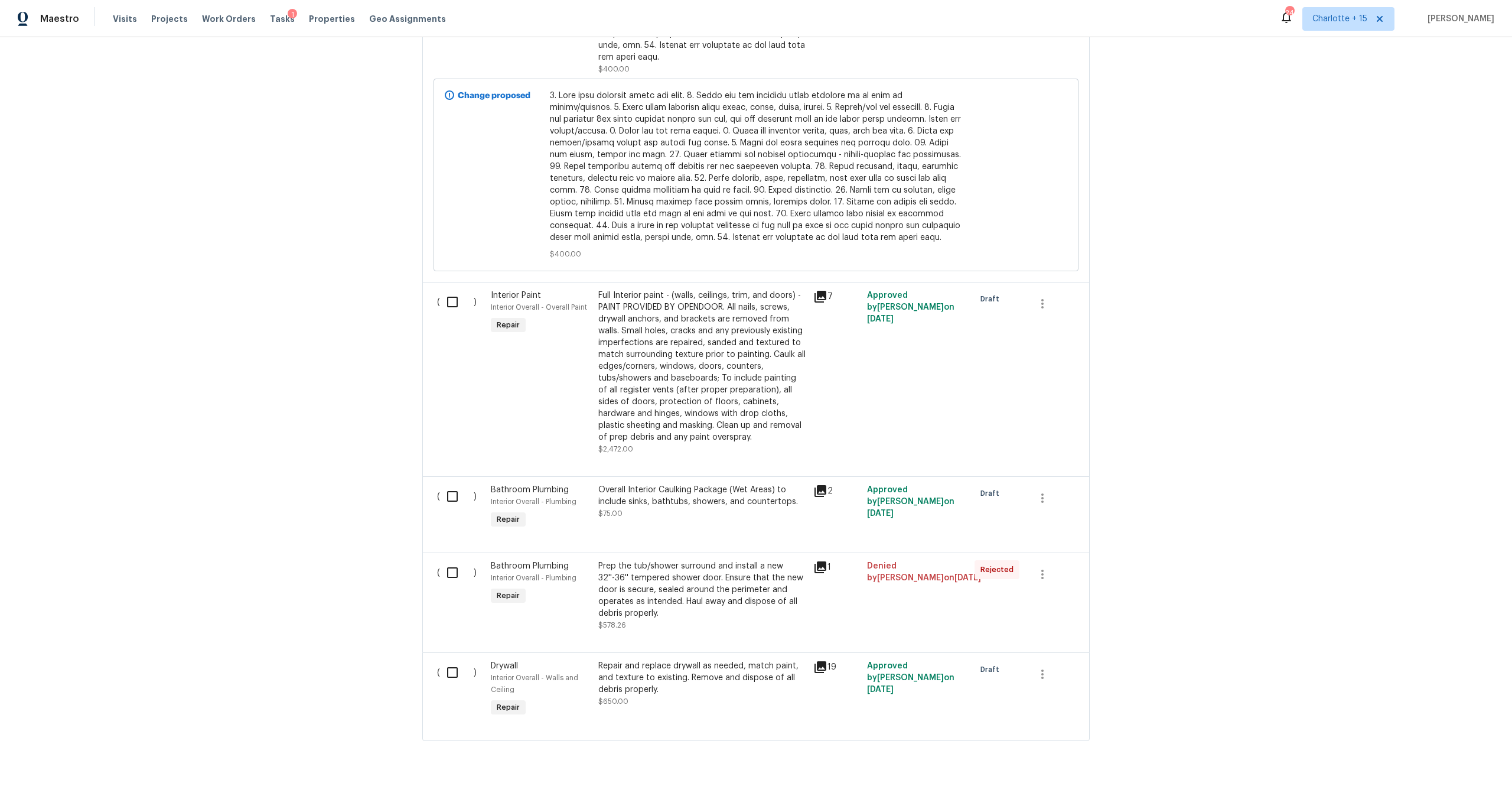
click at [1301, 455] on div "Back to all projects 2243 Avenida Del Diablo, Escondido, CA 92029 3 Beds | 2 Ba…" at bounding box center [756, 418] width 1512 height 762
